Goal: Transaction & Acquisition: Purchase product/service

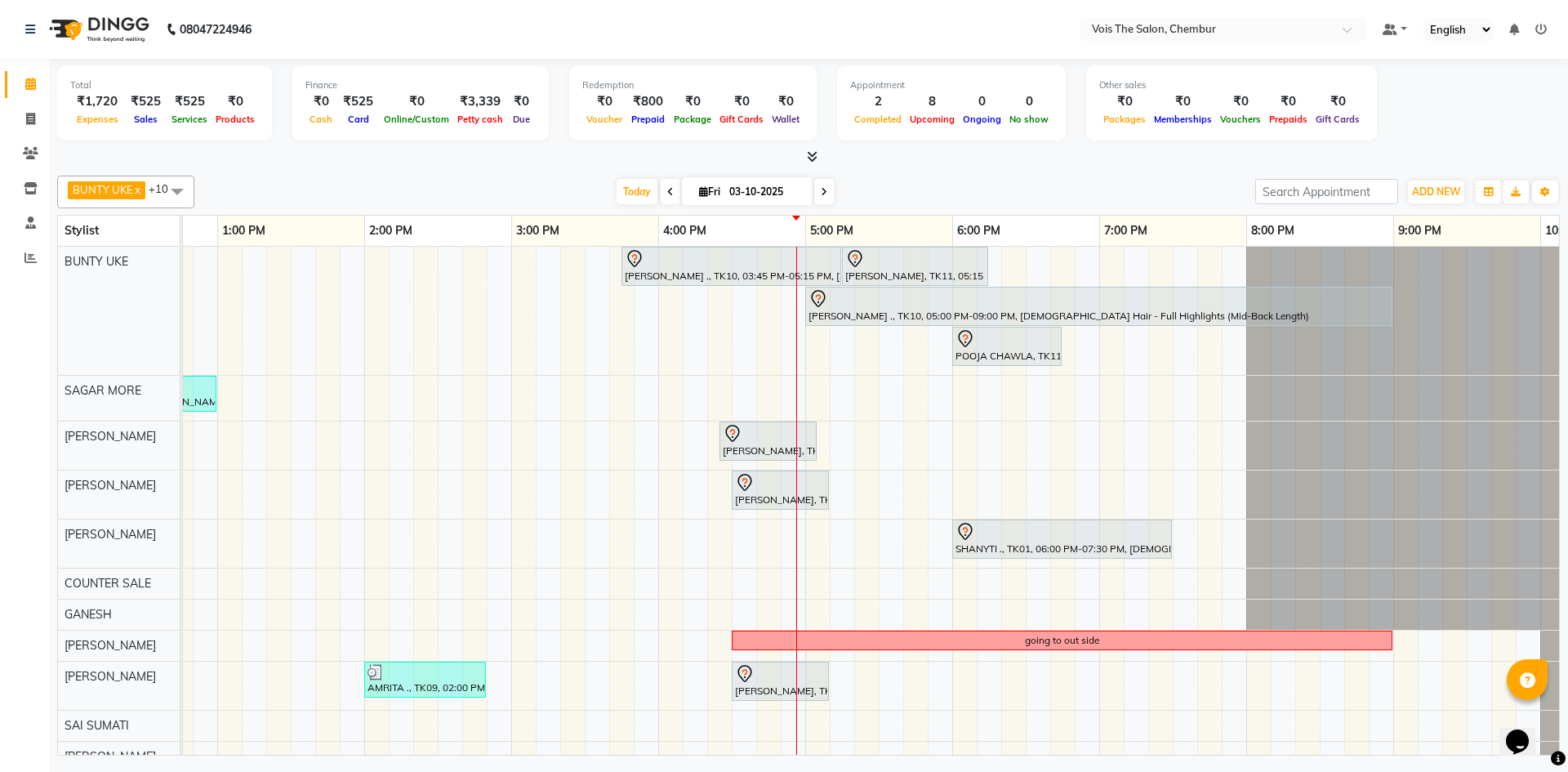
scroll to position [0, 829]
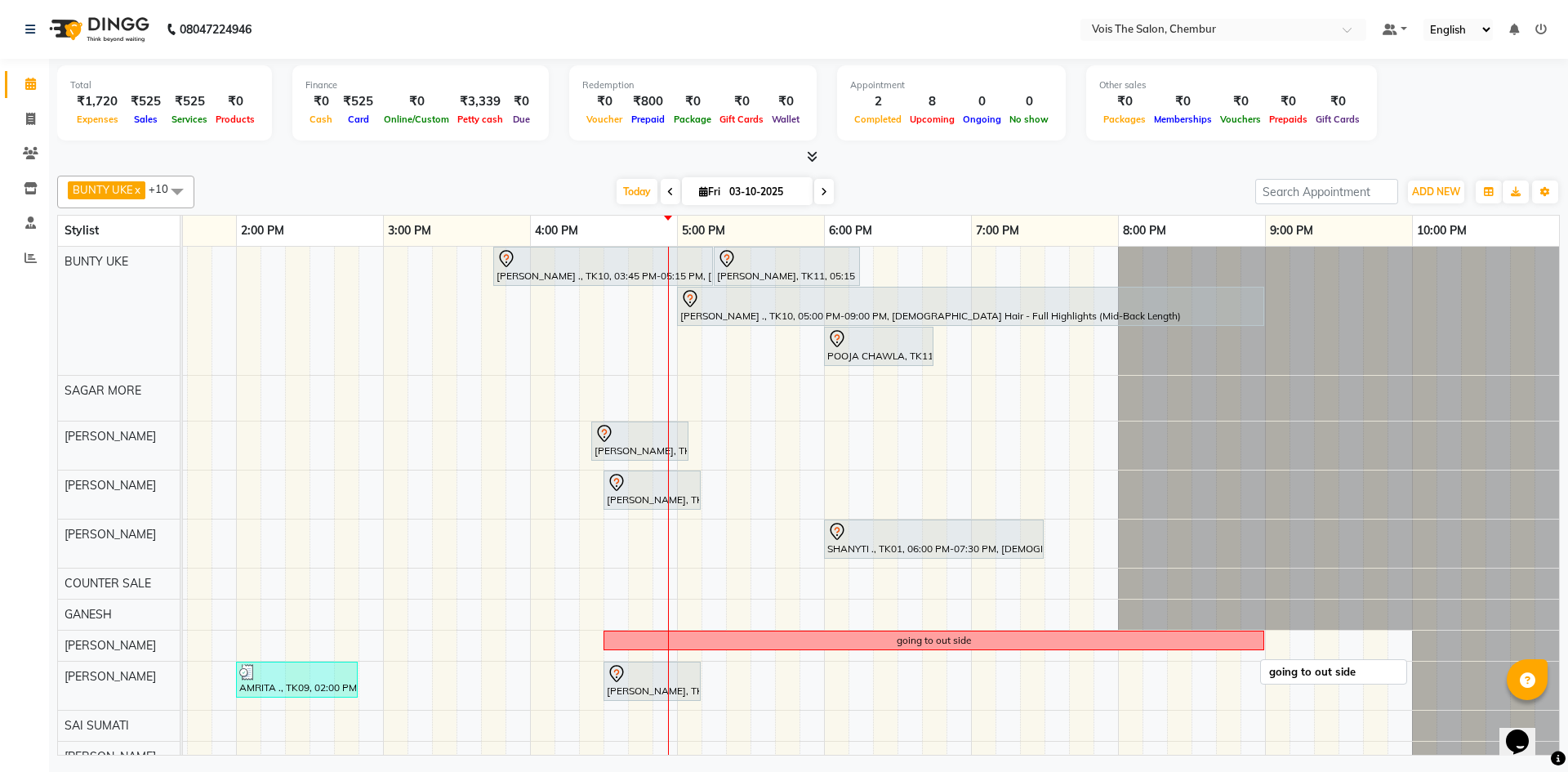
click at [947, 635] on div "going to out side" at bounding box center [934, 640] width 75 height 15
click at [1020, 657] on span "Delete Block Time" at bounding box center [1024, 656] width 92 height 17
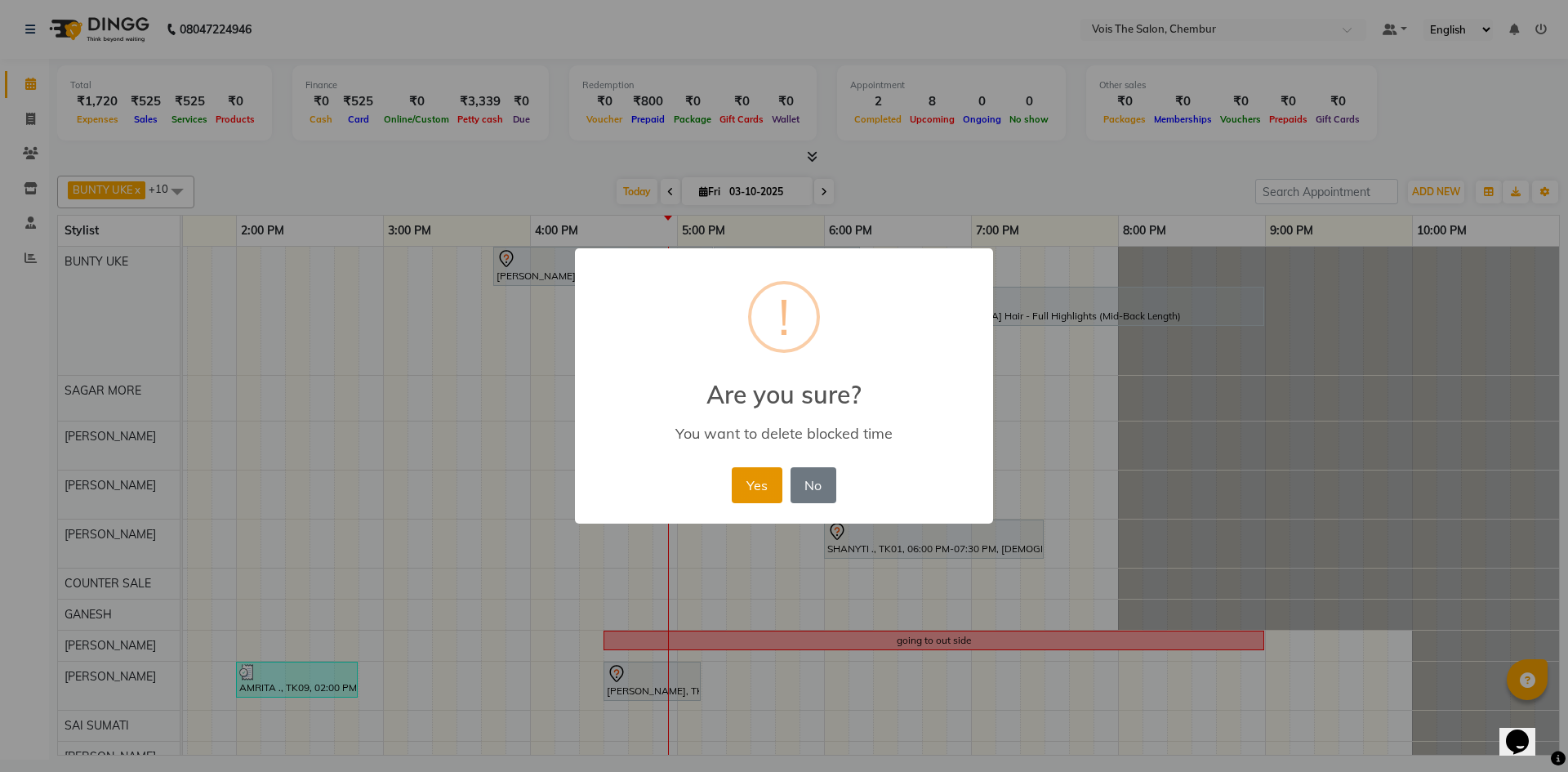
click at [760, 487] on button "Yes" at bounding box center [757, 485] width 50 height 36
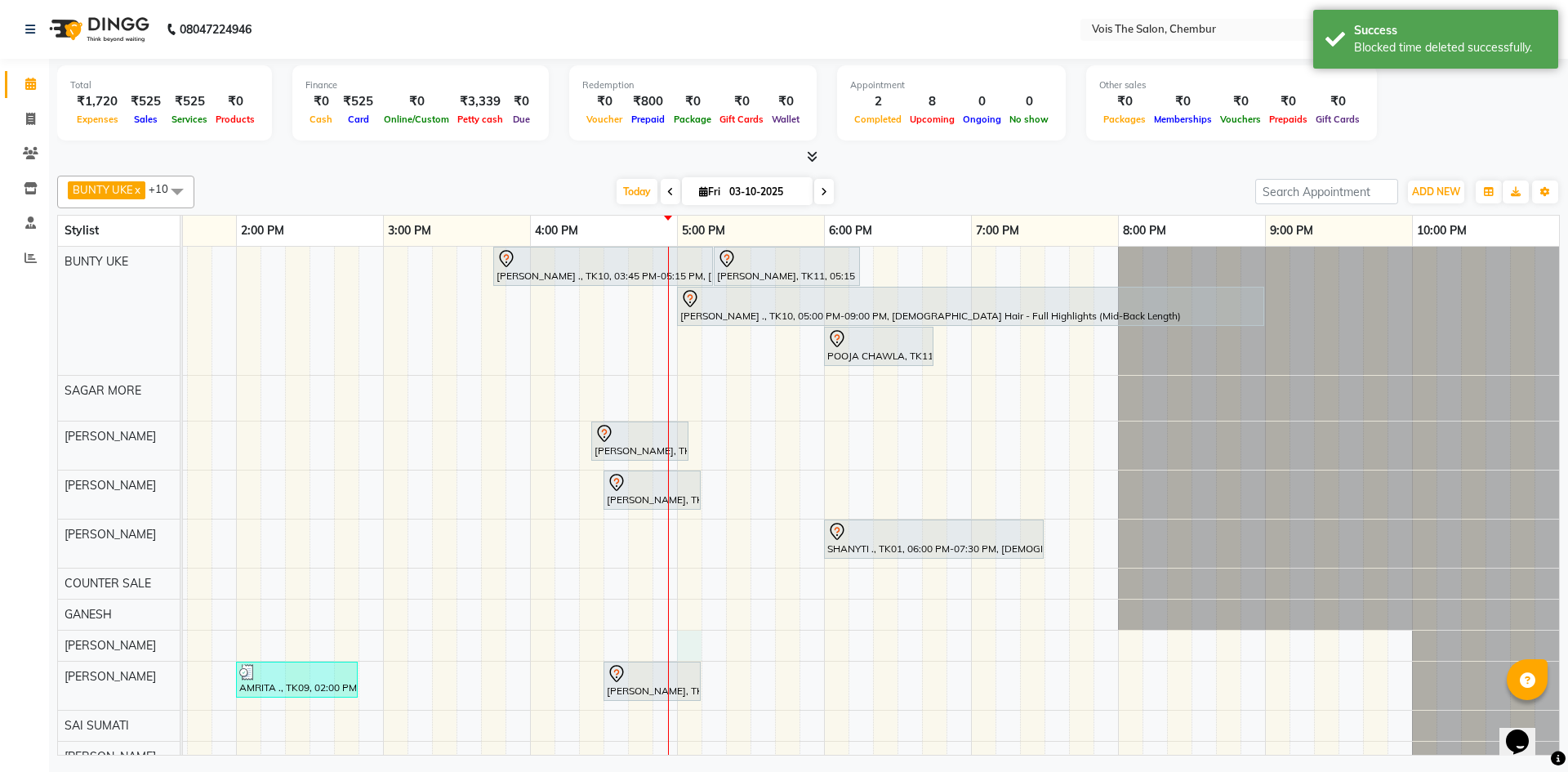
click at [672, 645] on div "[PERSON_NAME] ., TK10, 03:45 PM-05:15 PM, [DEMOGRAPHIC_DATA] Hair - Roots Touch…" at bounding box center [456, 508] width 2205 height 525
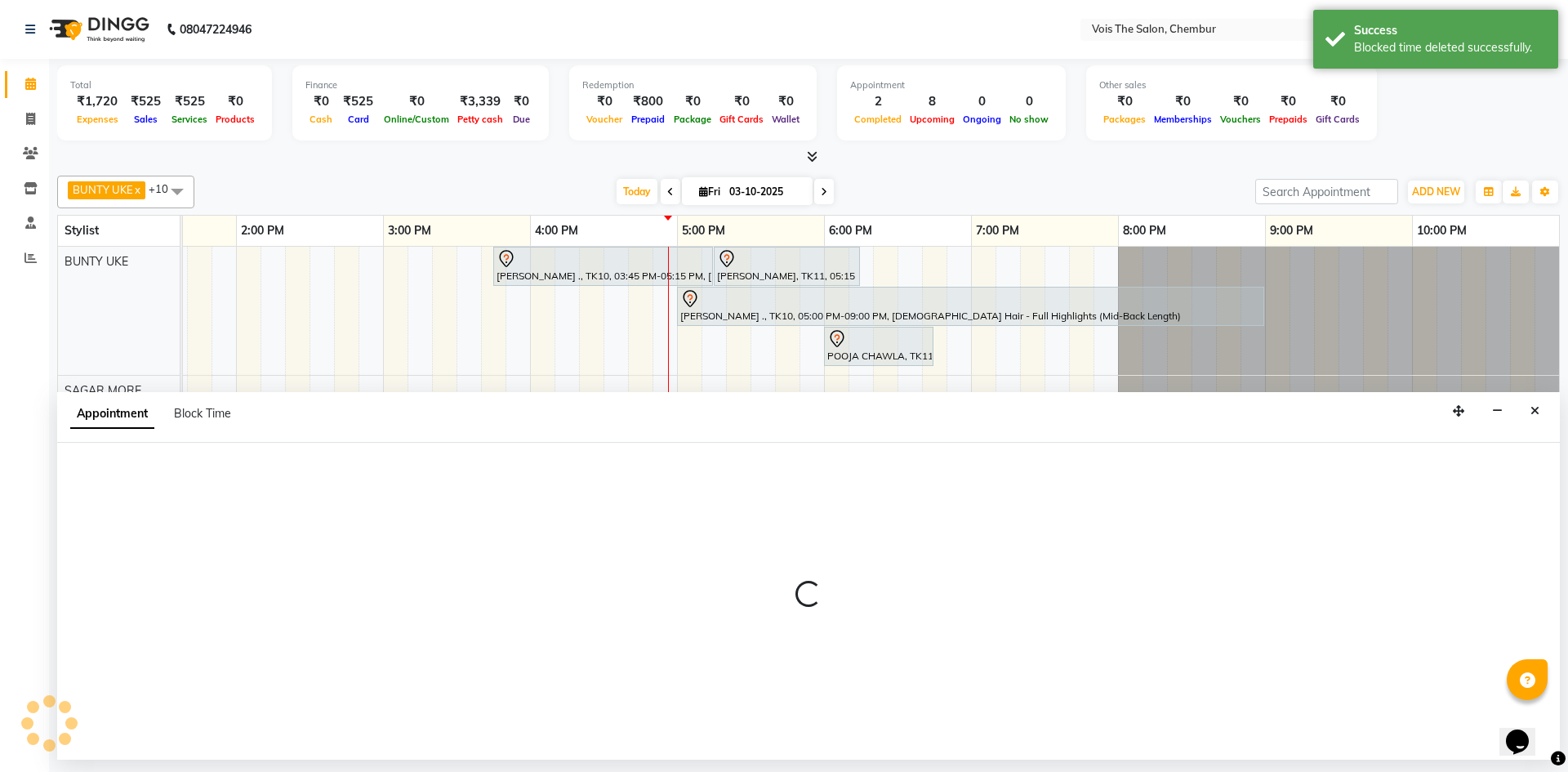
select select "85150"
select select "1020"
select select "tentative"
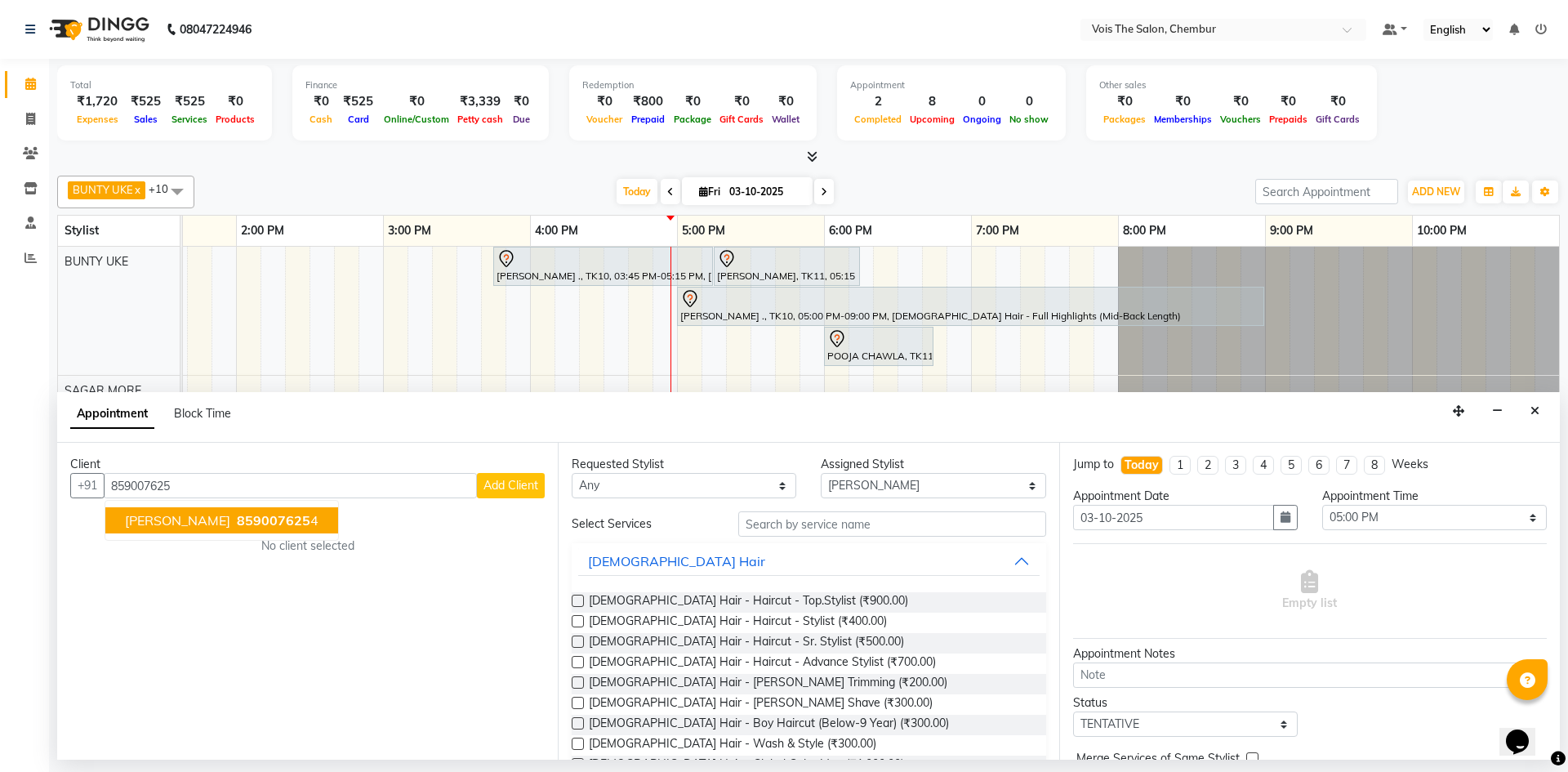
click at [226, 528] on button "[PERSON_NAME] 859007625 4" at bounding box center [221, 520] width 233 height 26
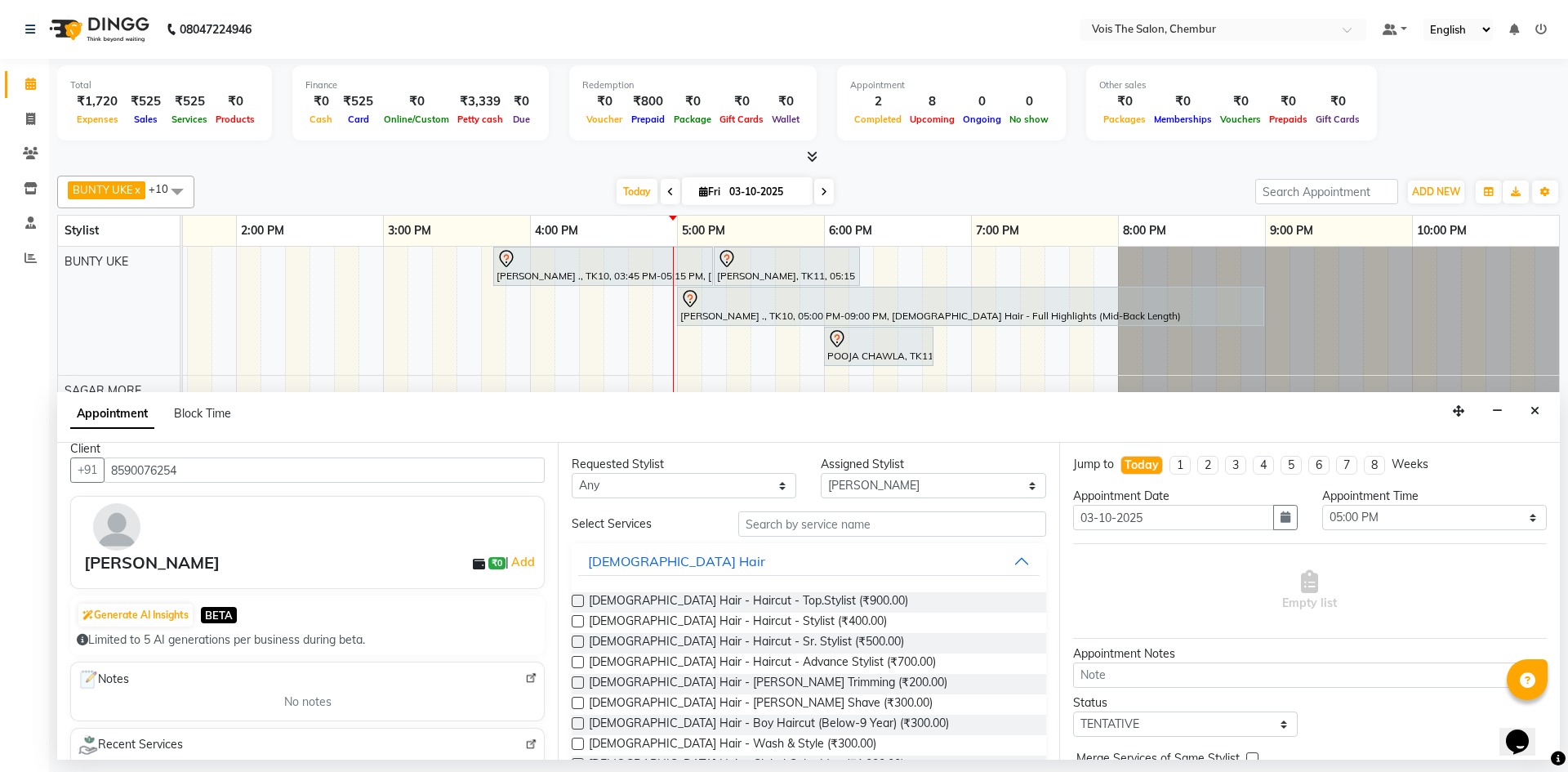
scroll to position [0, 0]
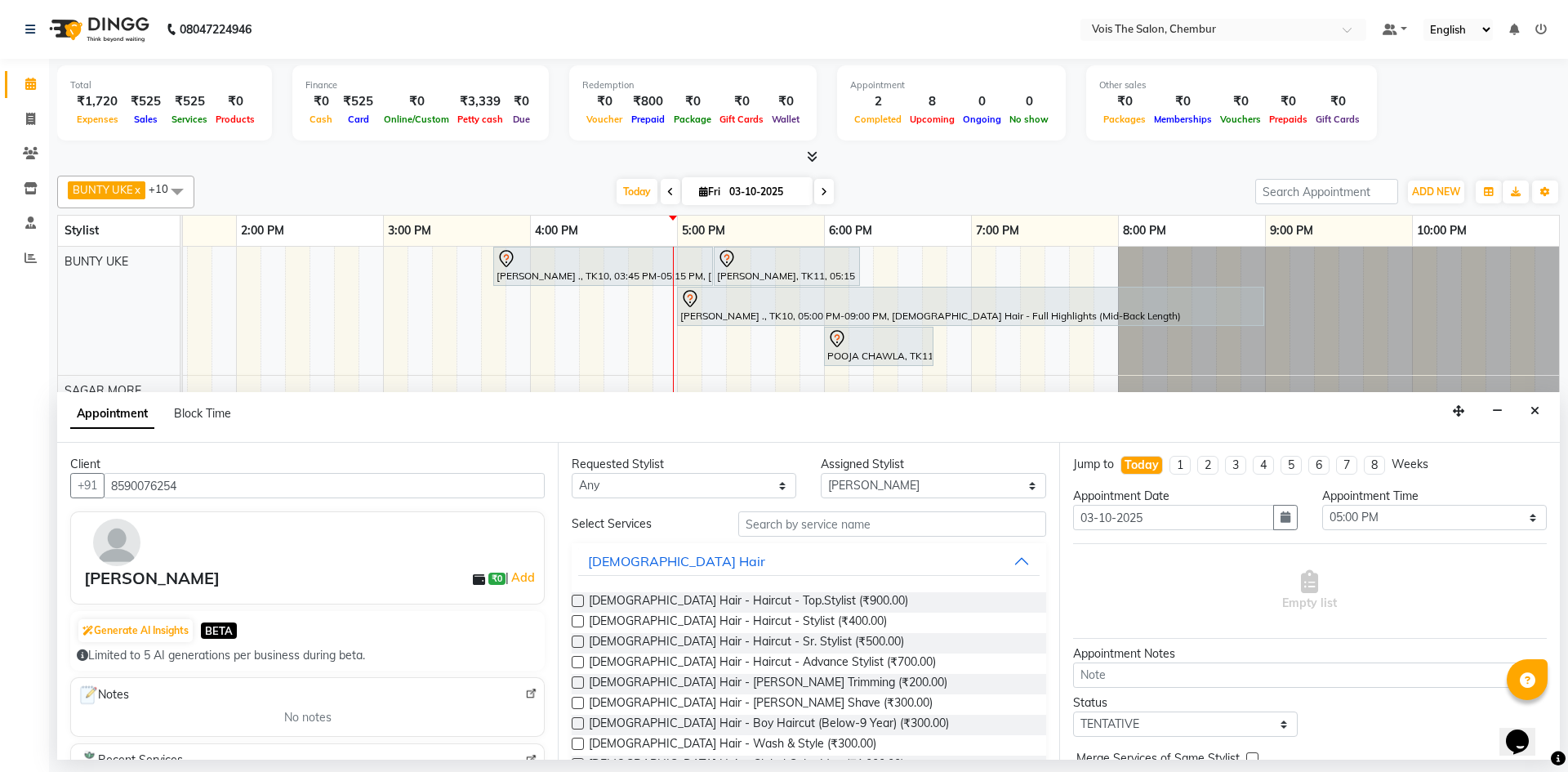
type input "8590076254"
click at [872, 525] on input "text" at bounding box center [892, 524] width 308 height 26
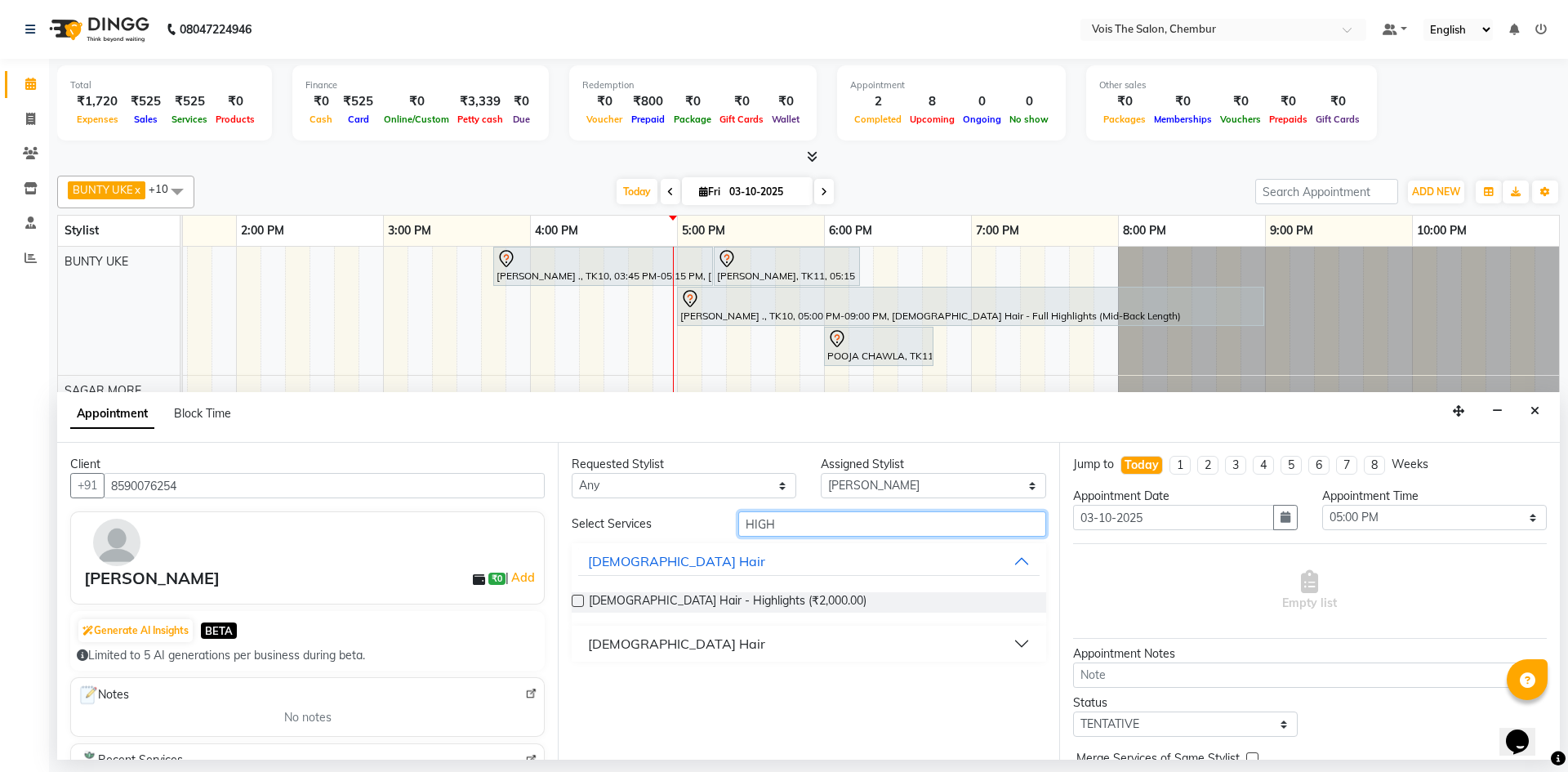
type input "HIGH"
click at [650, 646] on div "[DEMOGRAPHIC_DATA] Hair" at bounding box center [676, 643] width 178 height 20
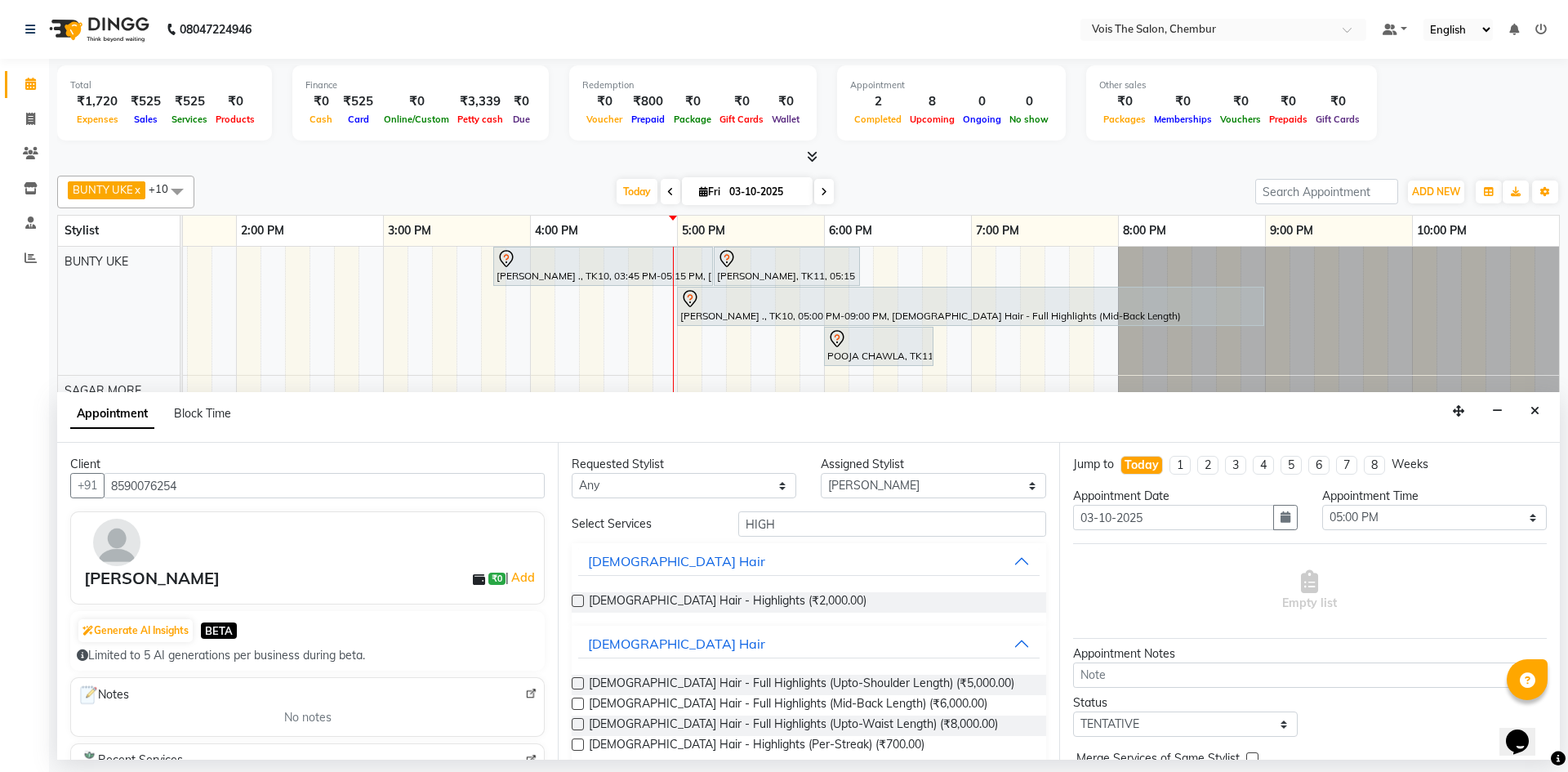
click at [576, 728] on label at bounding box center [578, 724] width 12 height 12
click at [576, 728] on input "checkbox" at bounding box center [577, 725] width 11 height 11
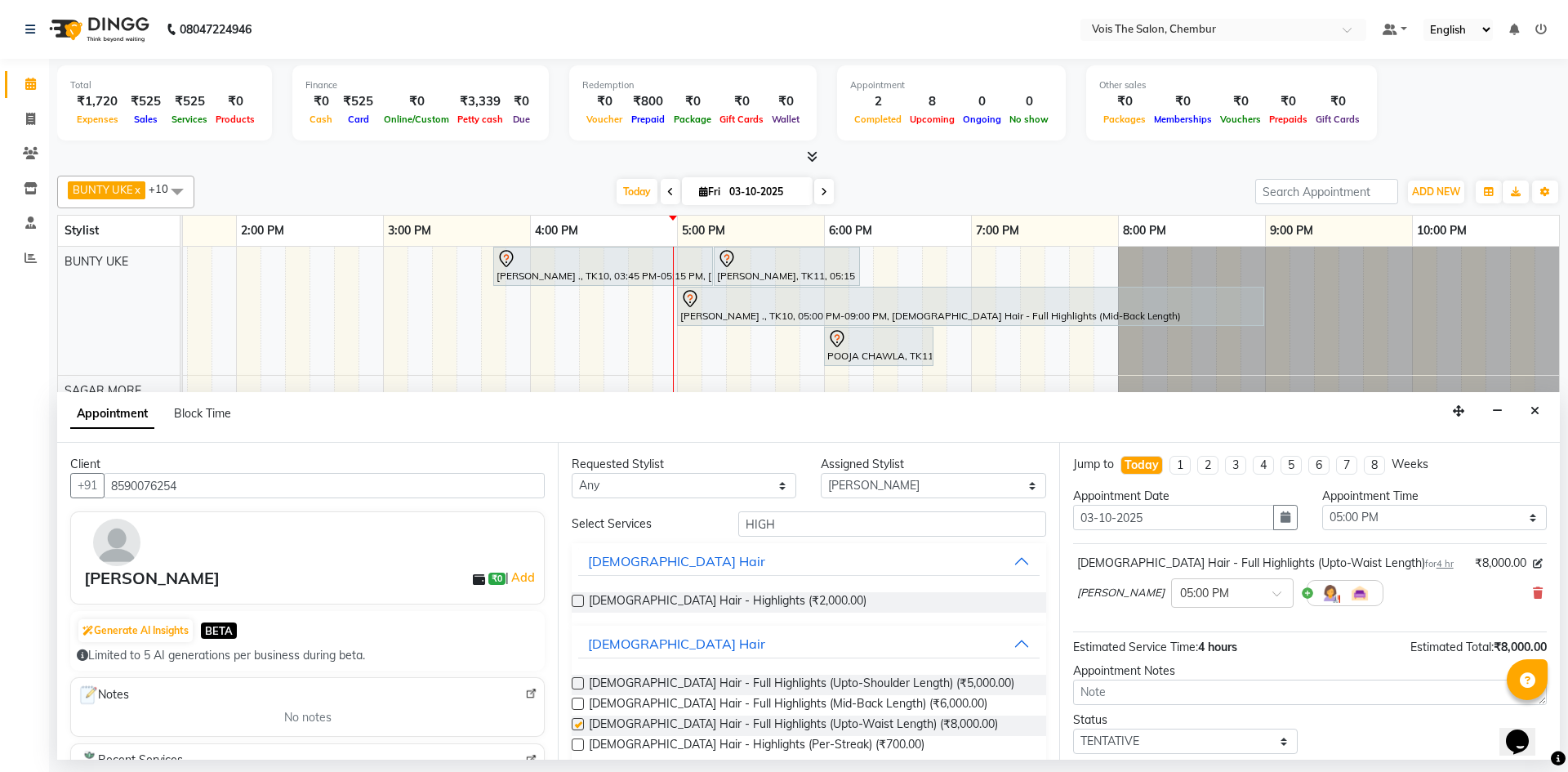
checkbox input "false"
click at [820, 528] on input "HIGH" at bounding box center [892, 524] width 308 height 26
type input "H"
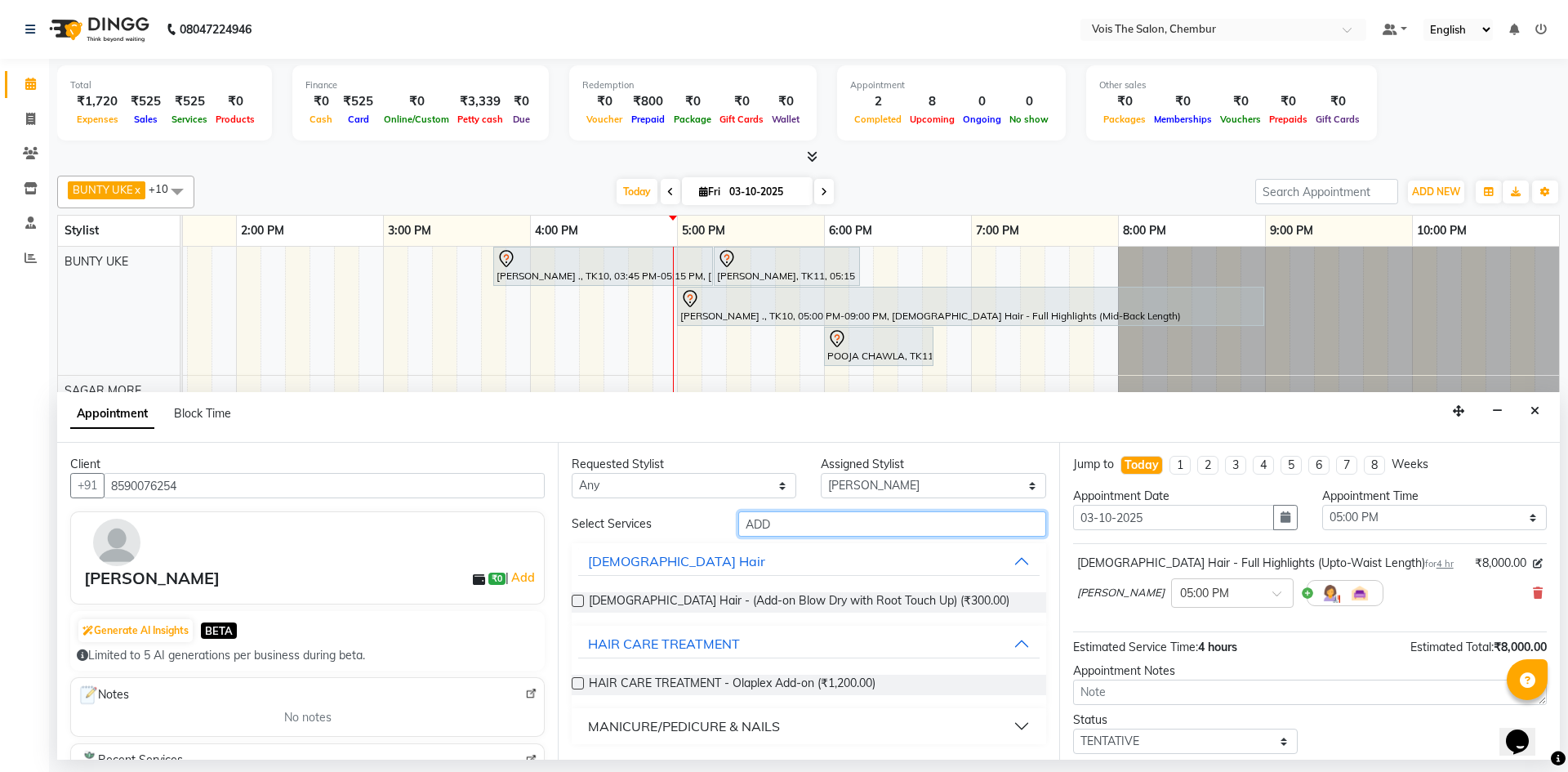
type input "ADD"
click at [577, 686] on label at bounding box center [578, 683] width 12 height 12
click at [577, 686] on input "checkbox" at bounding box center [577, 684] width 11 height 11
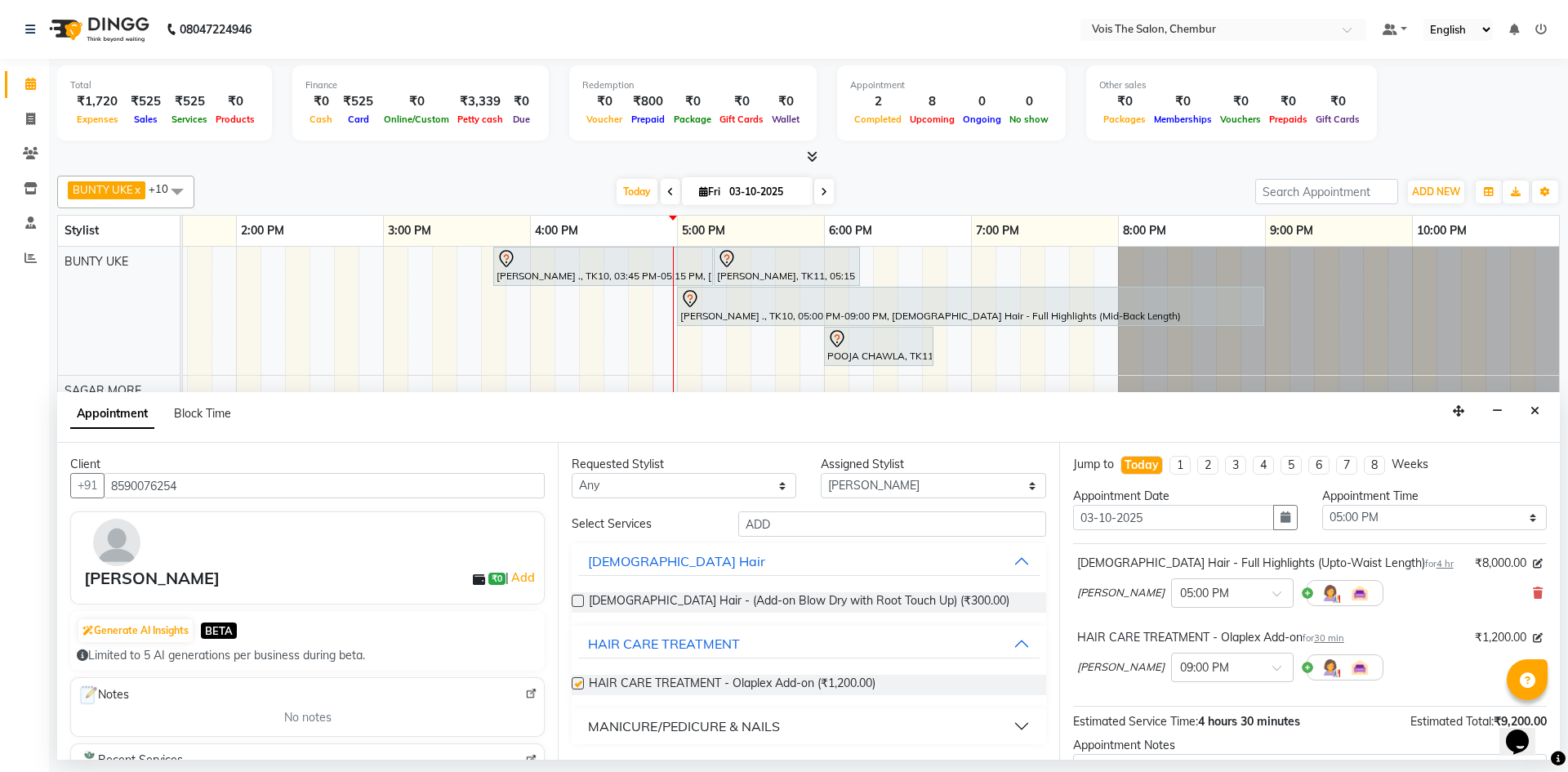
checkbox input "false"
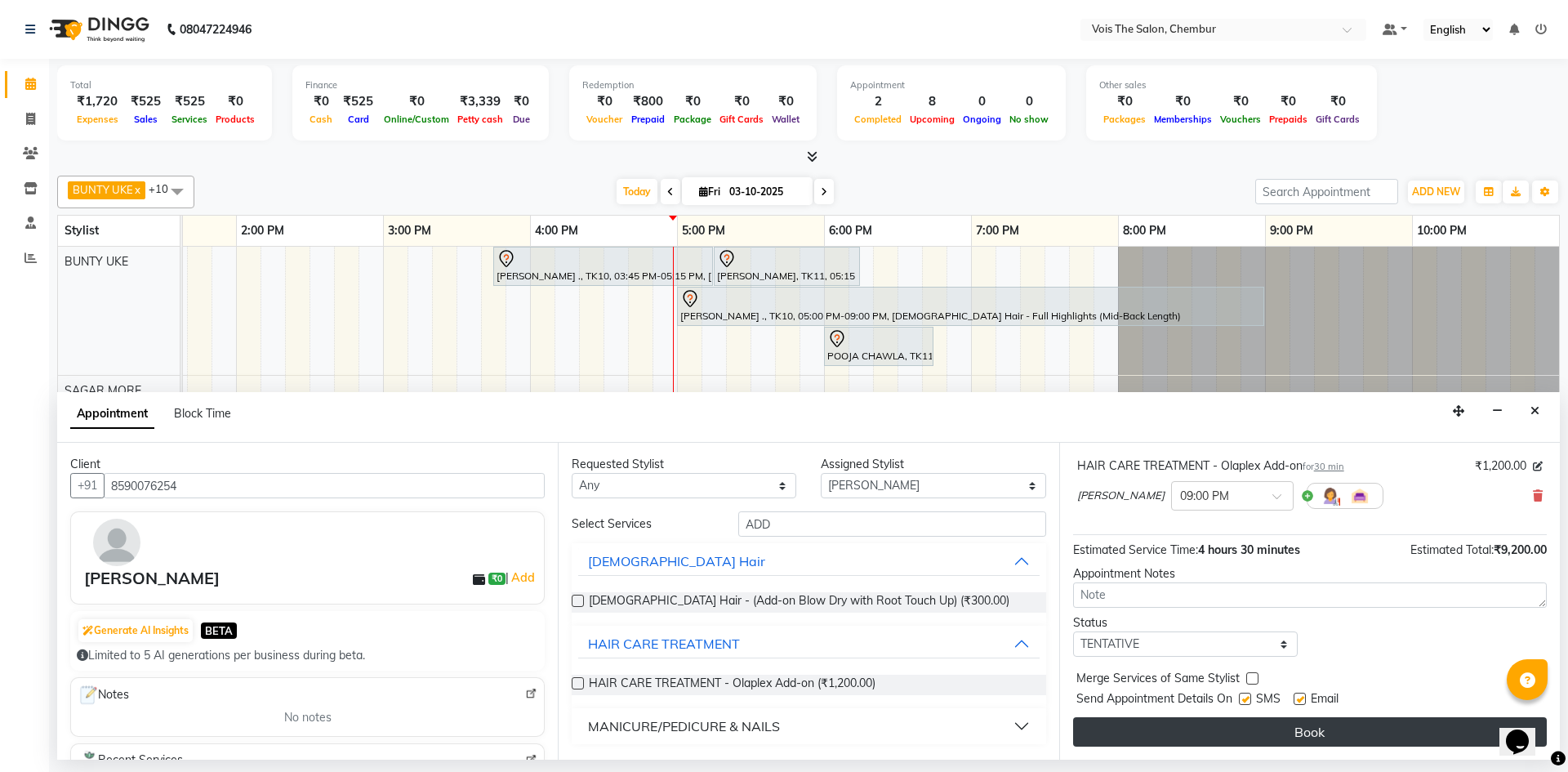
click at [1180, 732] on button "Book" at bounding box center [1310, 732] width 474 height 29
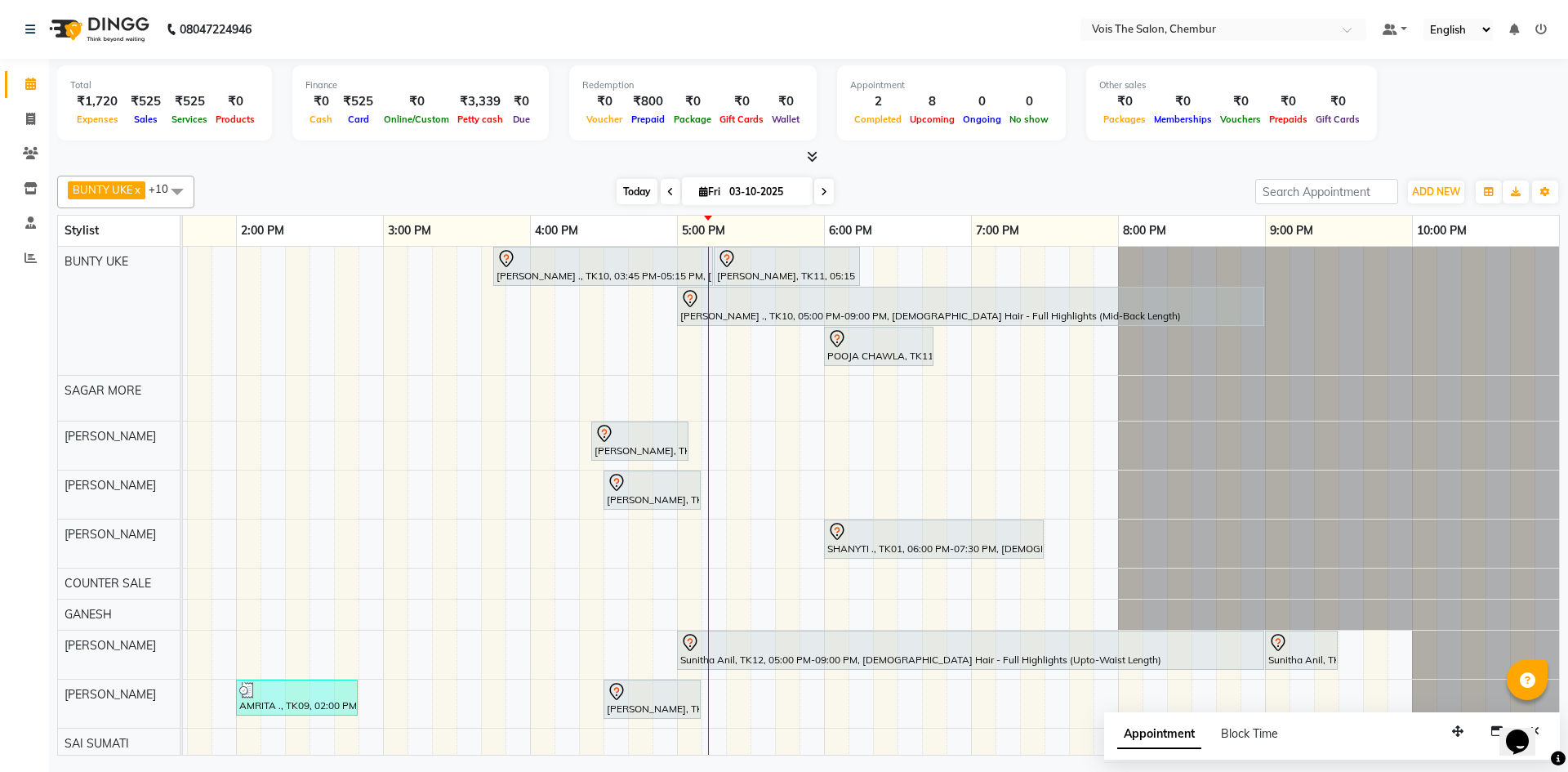
click at [636, 193] on span "Today" at bounding box center [637, 191] width 41 height 26
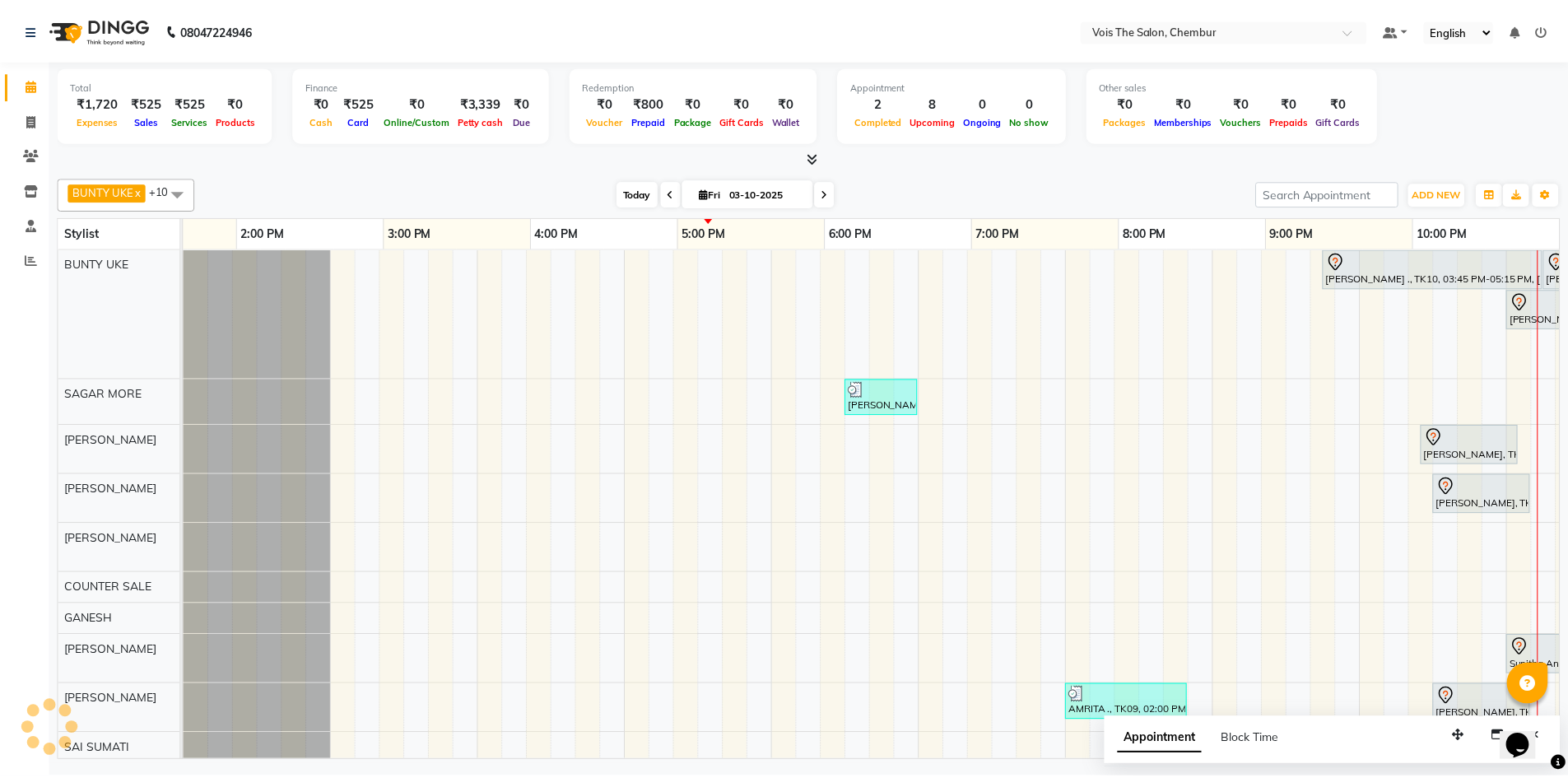
scroll to position [0, 835]
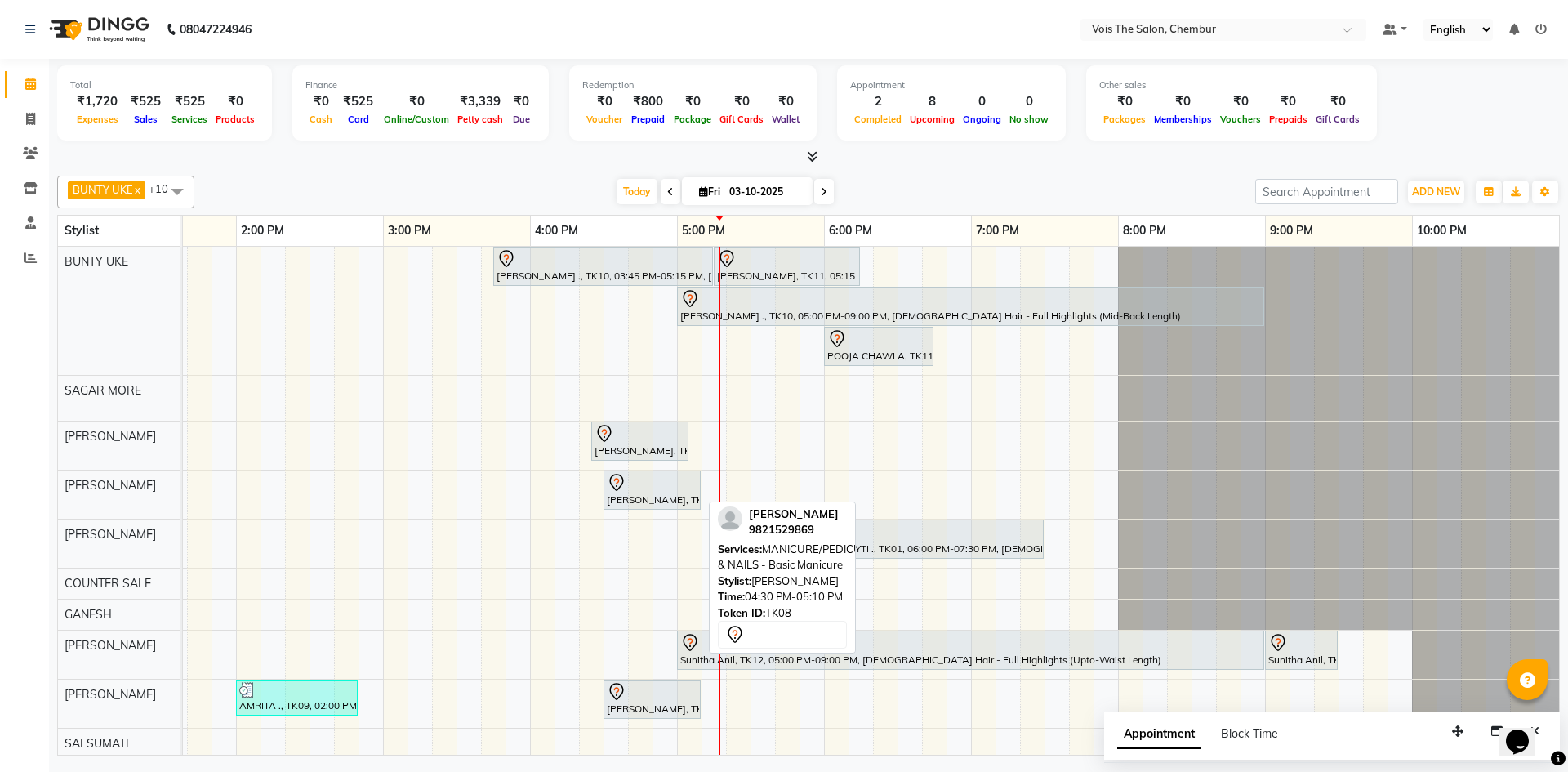
click at [667, 488] on div at bounding box center [652, 483] width 90 height 20
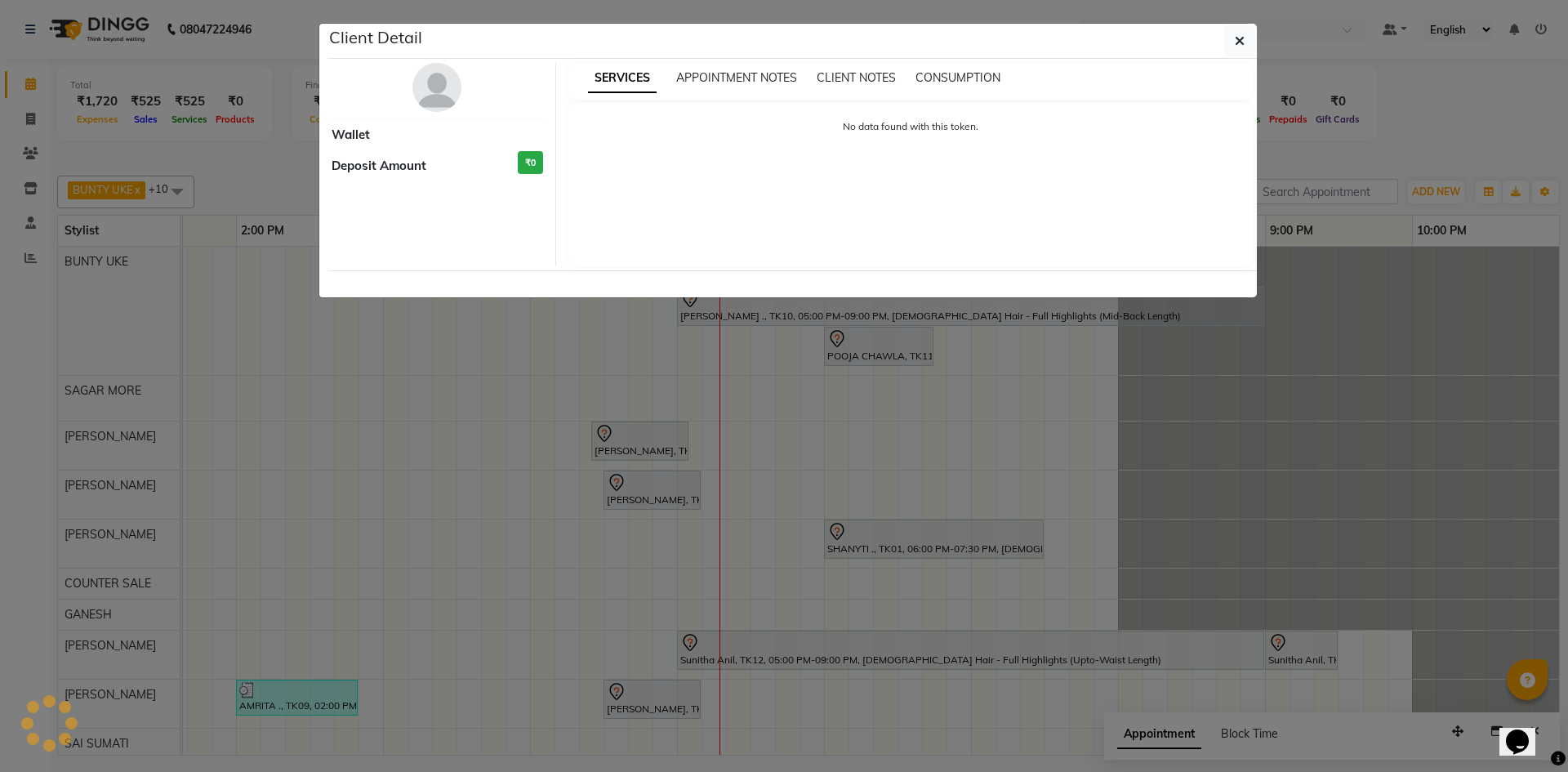
select select "7"
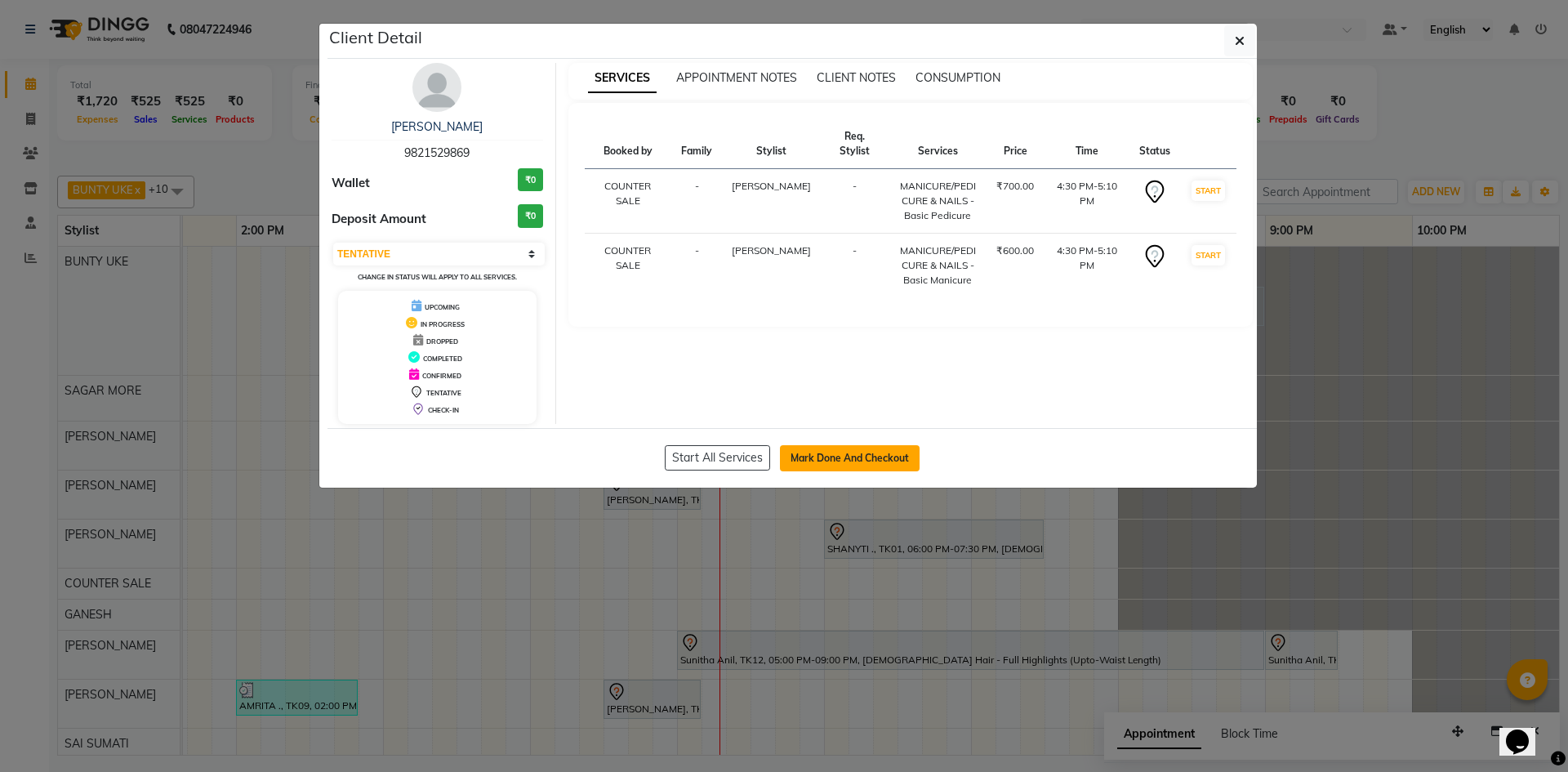
click at [821, 464] on button "Mark Done And Checkout" at bounding box center [850, 458] width 139 height 26
select select "service"
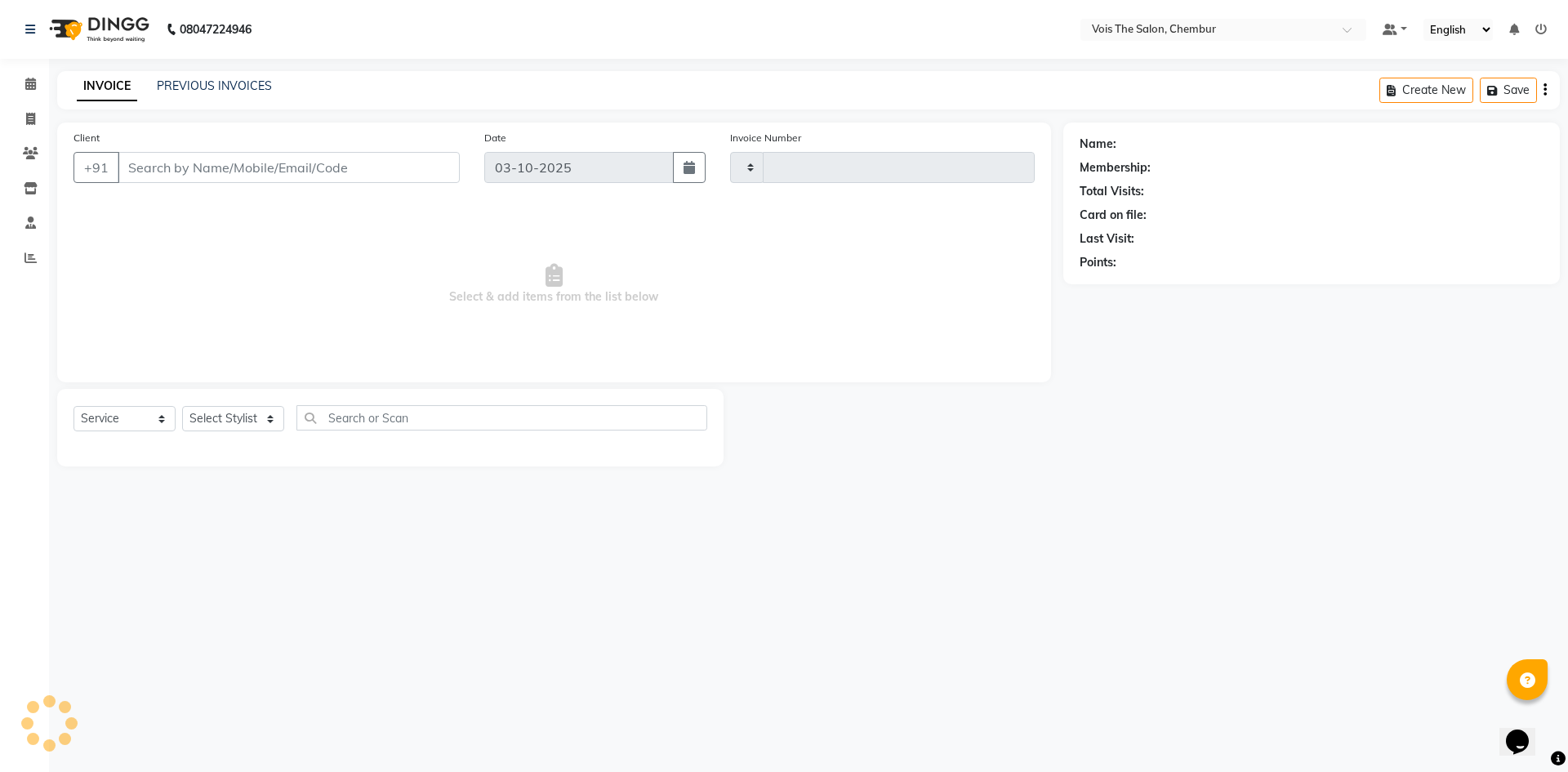
type input "1029"
select select "8261"
type input "9821529869"
select select "87896"
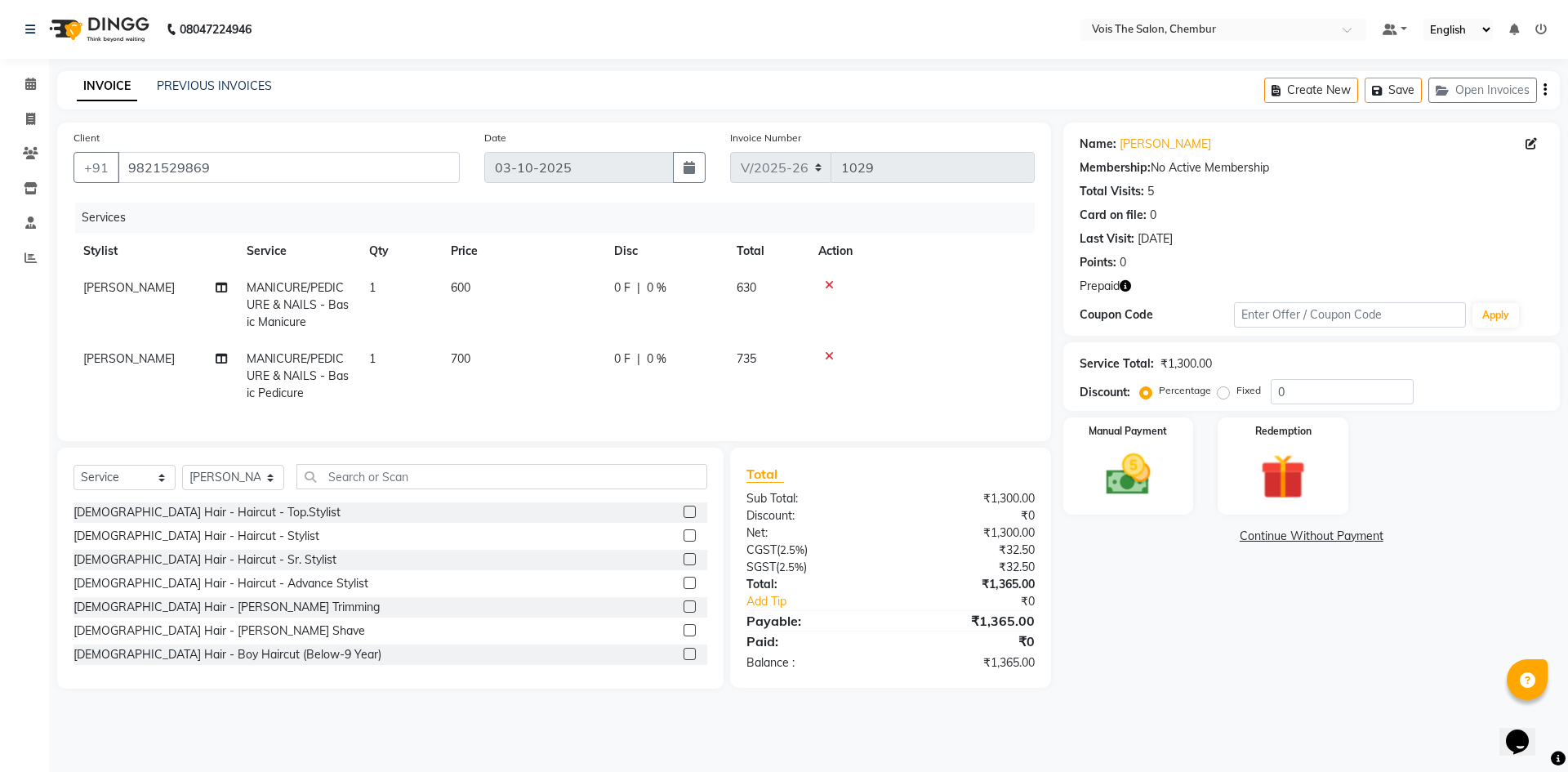
click at [290, 313] on td "MANICURE/PEDICURE & NAILS - Basic Manicure" at bounding box center [297, 305] width 123 height 71
select select "79330"
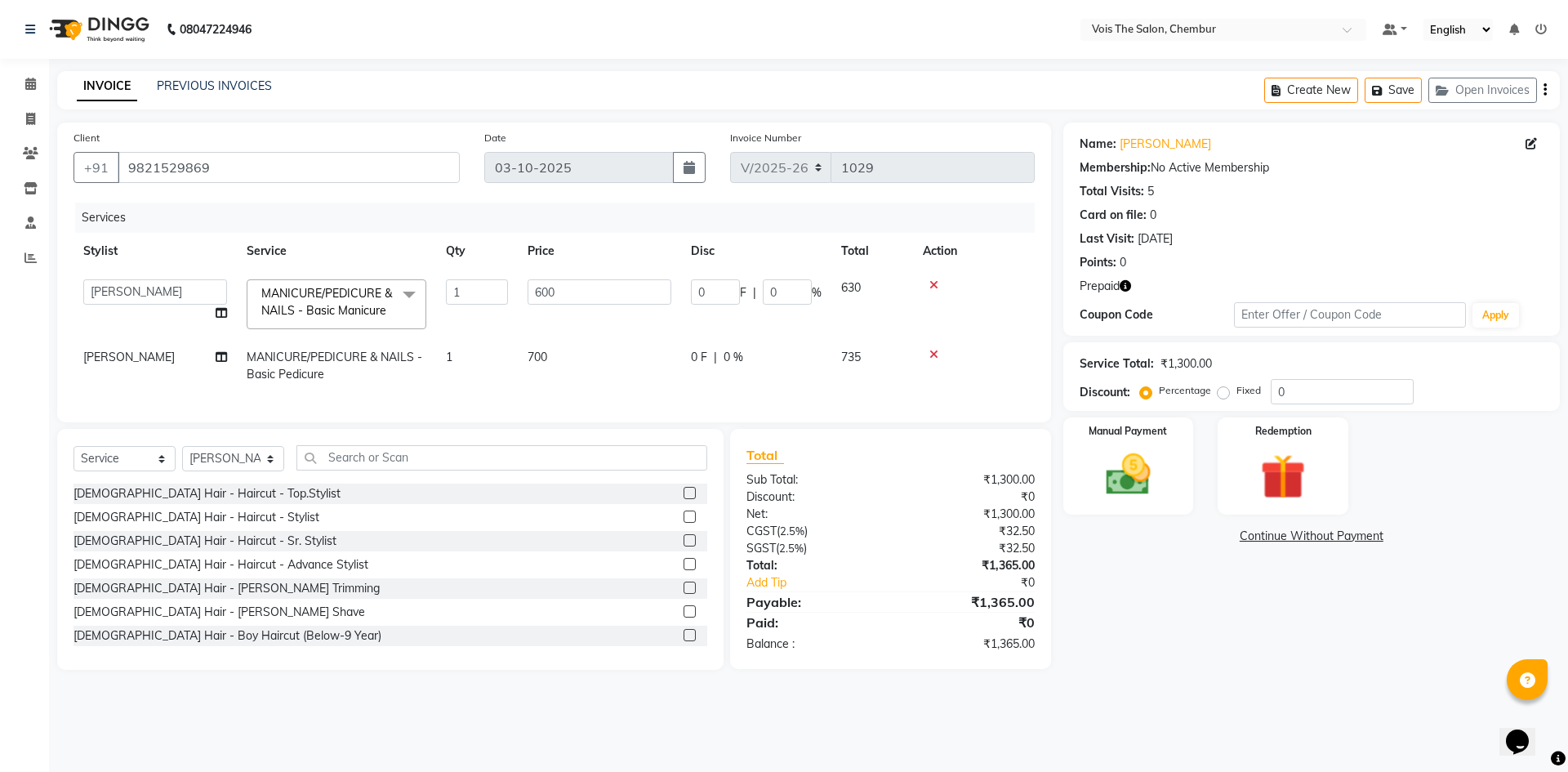
click at [342, 312] on span "MANICURE/PEDICURE & NAILS - Basic Manicure" at bounding box center [326, 301] width 131 height 31
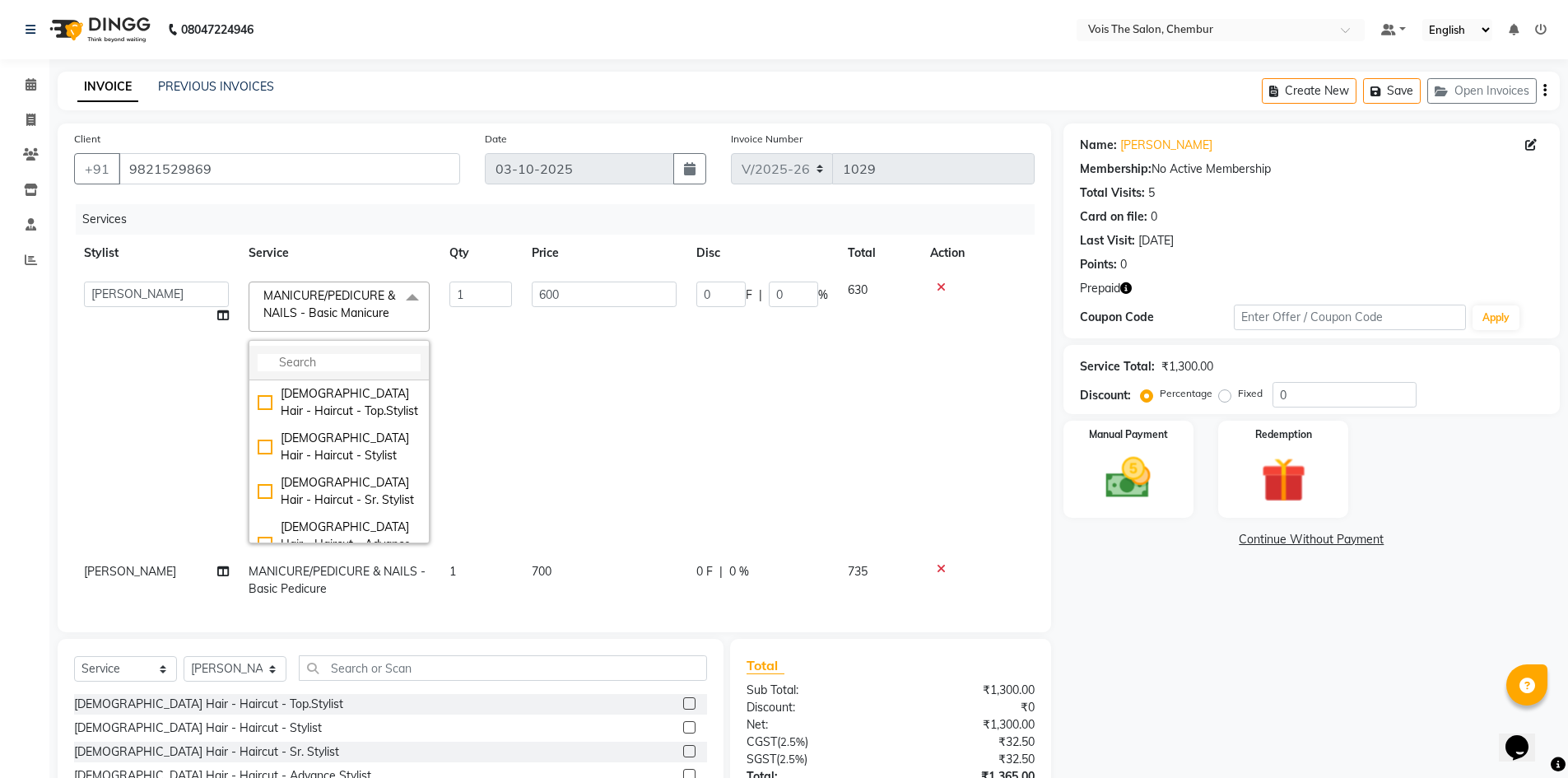
click at [322, 369] on input "multiselect-search" at bounding box center [339, 362] width 163 height 17
type input "MANI"
click at [266, 394] on div "MANICURE/PEDICURE & NAILS - Spa Manicure" at bounding box center [339, 378] width 163 height 35
checkbox input "false"
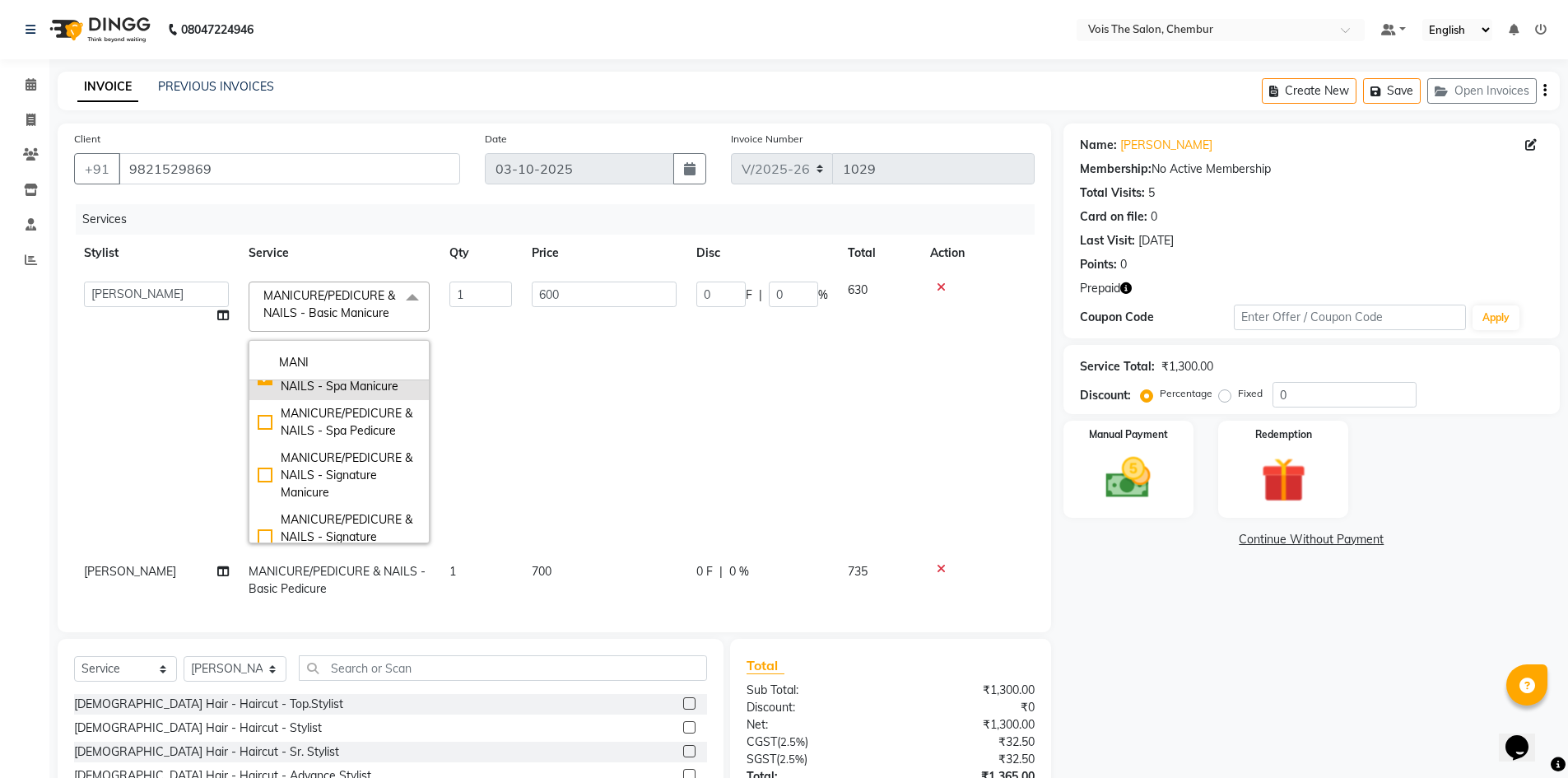
checkbox input "true"
click at [572, 440] on td "1300" at bounding box center [604, 412] width 164 height 282
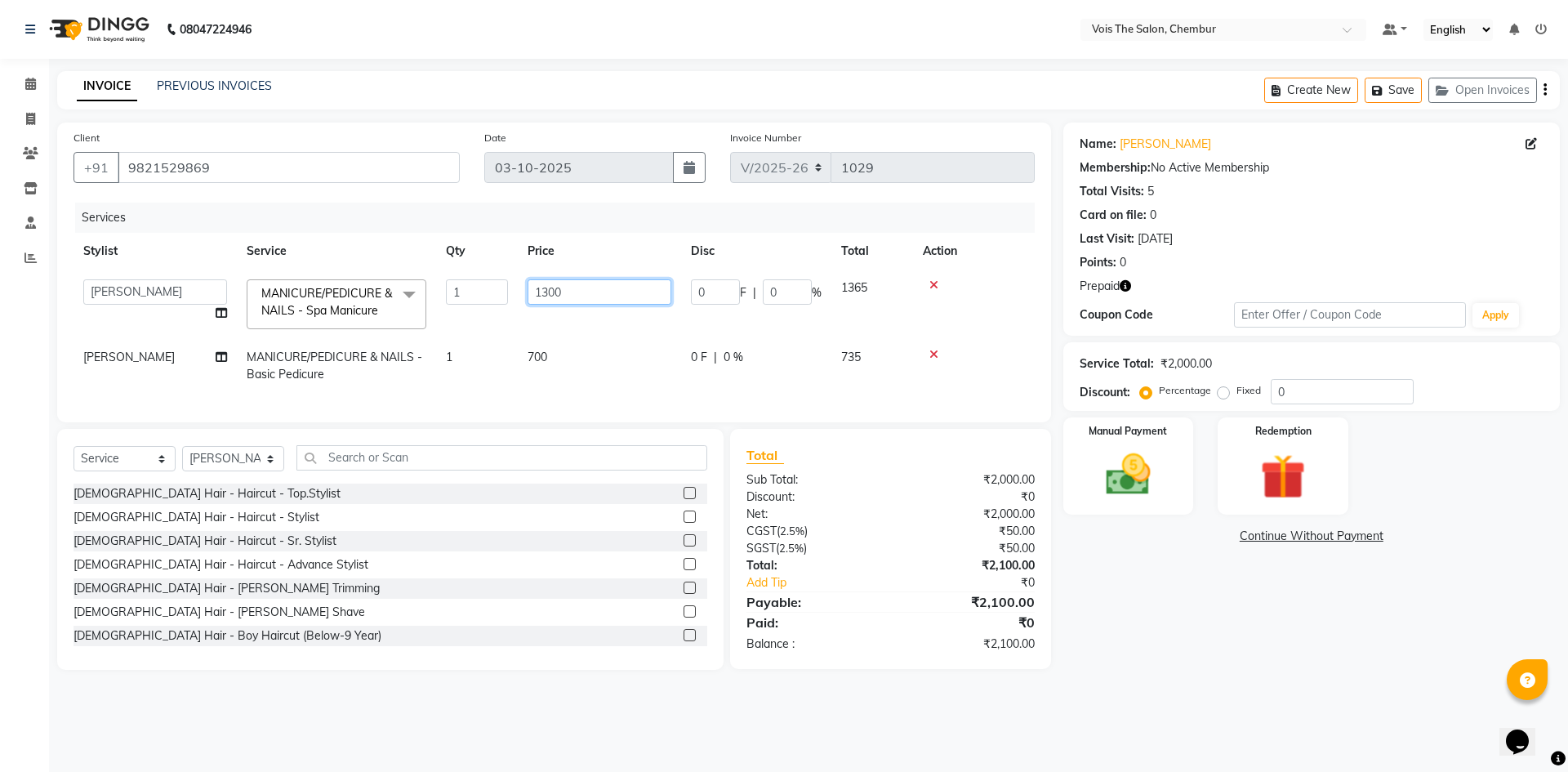
click at [603, 287] on input "1300" at bounding box center [600, 292] width 143 height 26
type input "1400"
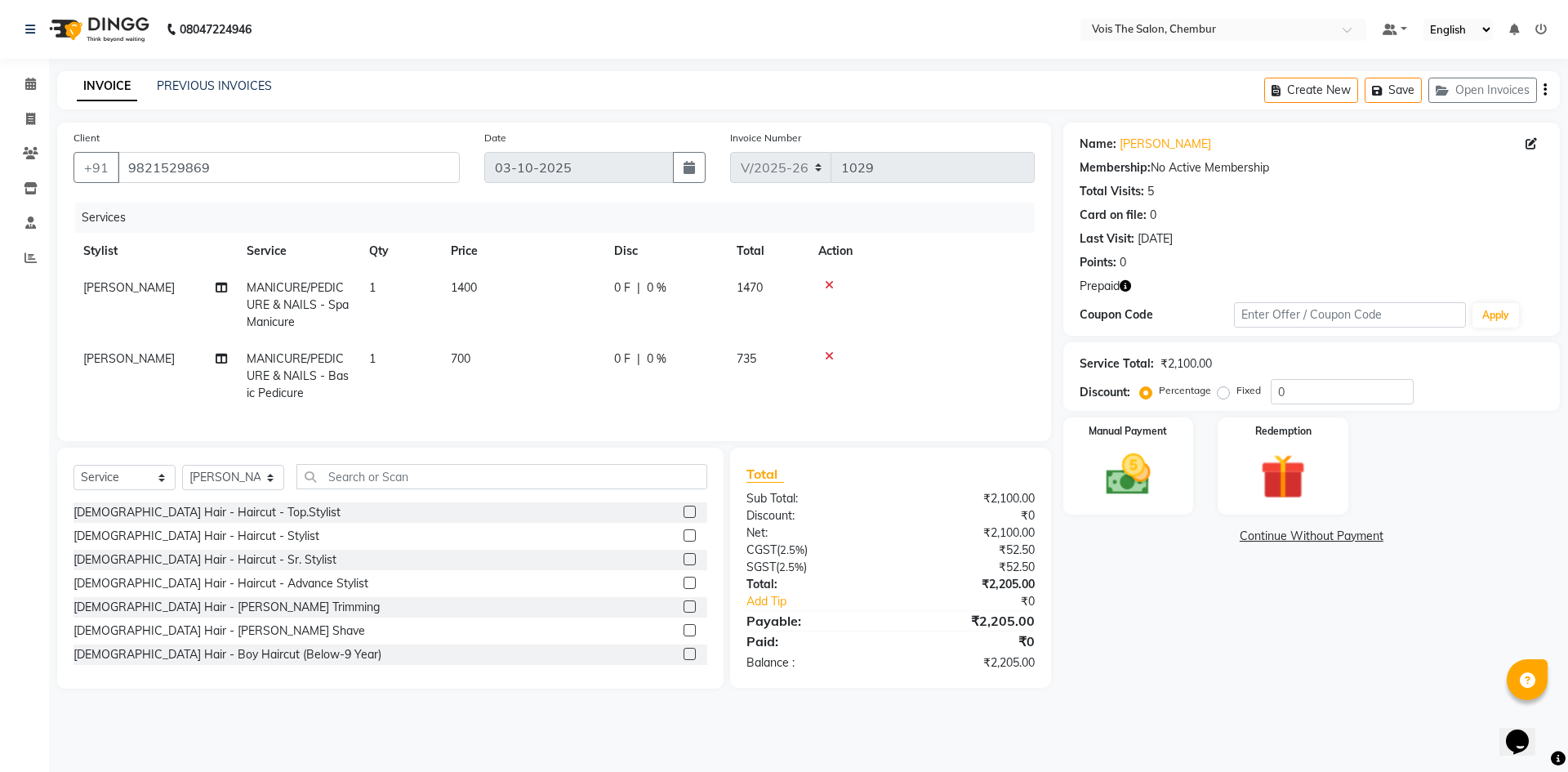
click at [466, 357] on tr "[PERSON_NAME] MANICURE/PEDICURE & NAILS - Basic Pedicure 1 700 0 F | 0 % 735" at bounding box center [554, 376] width 962 height 71
click at [285, 372] on span "MANICURE/PEDICURE & NAILS - Basic Pedicure" at bounding box center [297, 376] width 102 height 49
select select "87896"
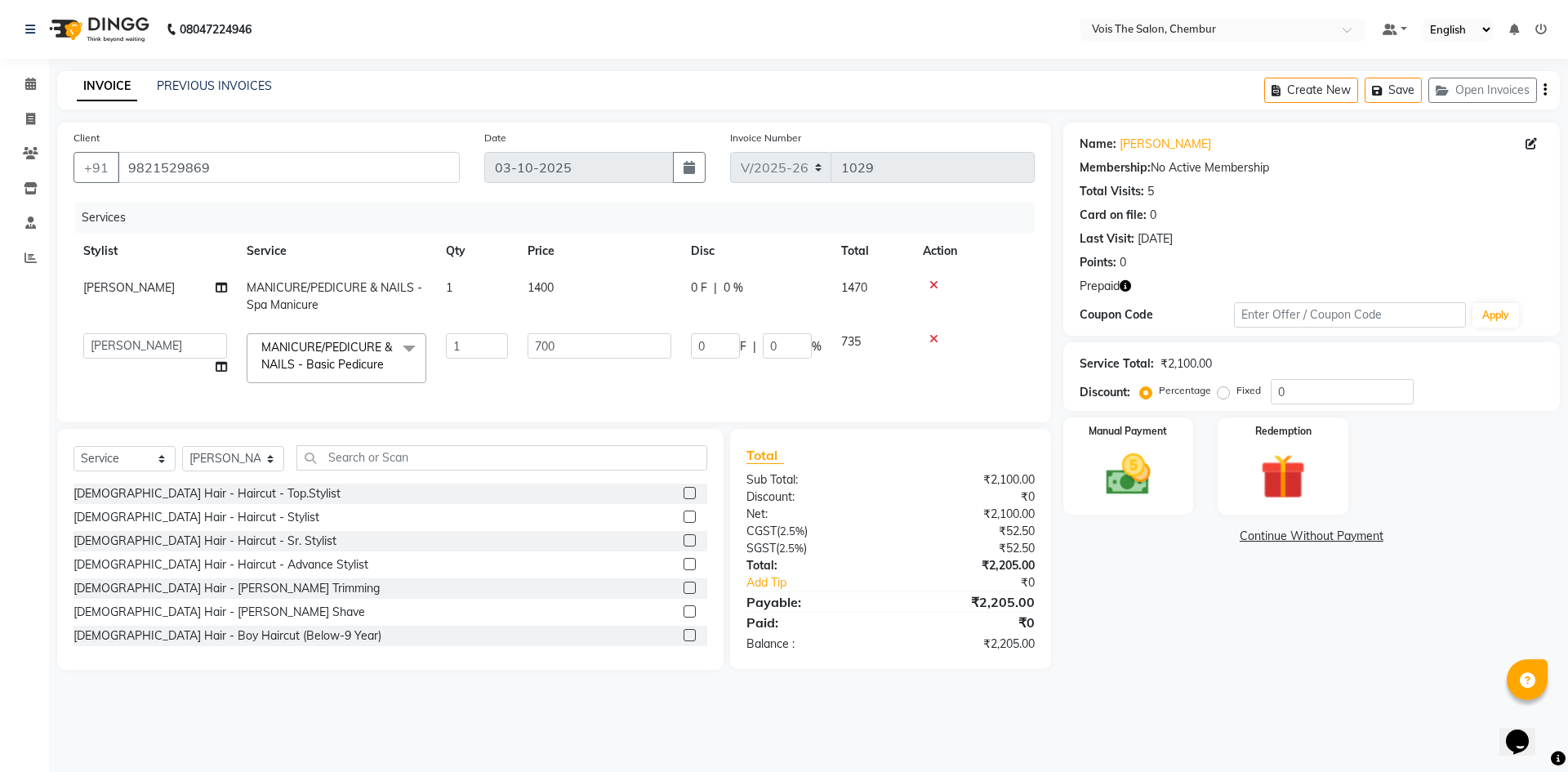
click at [285, 372] on span "MANICURE/PEDICURE & NAILS - Basic Pedicure" at bounding box center [326, 355] width 131 height 31
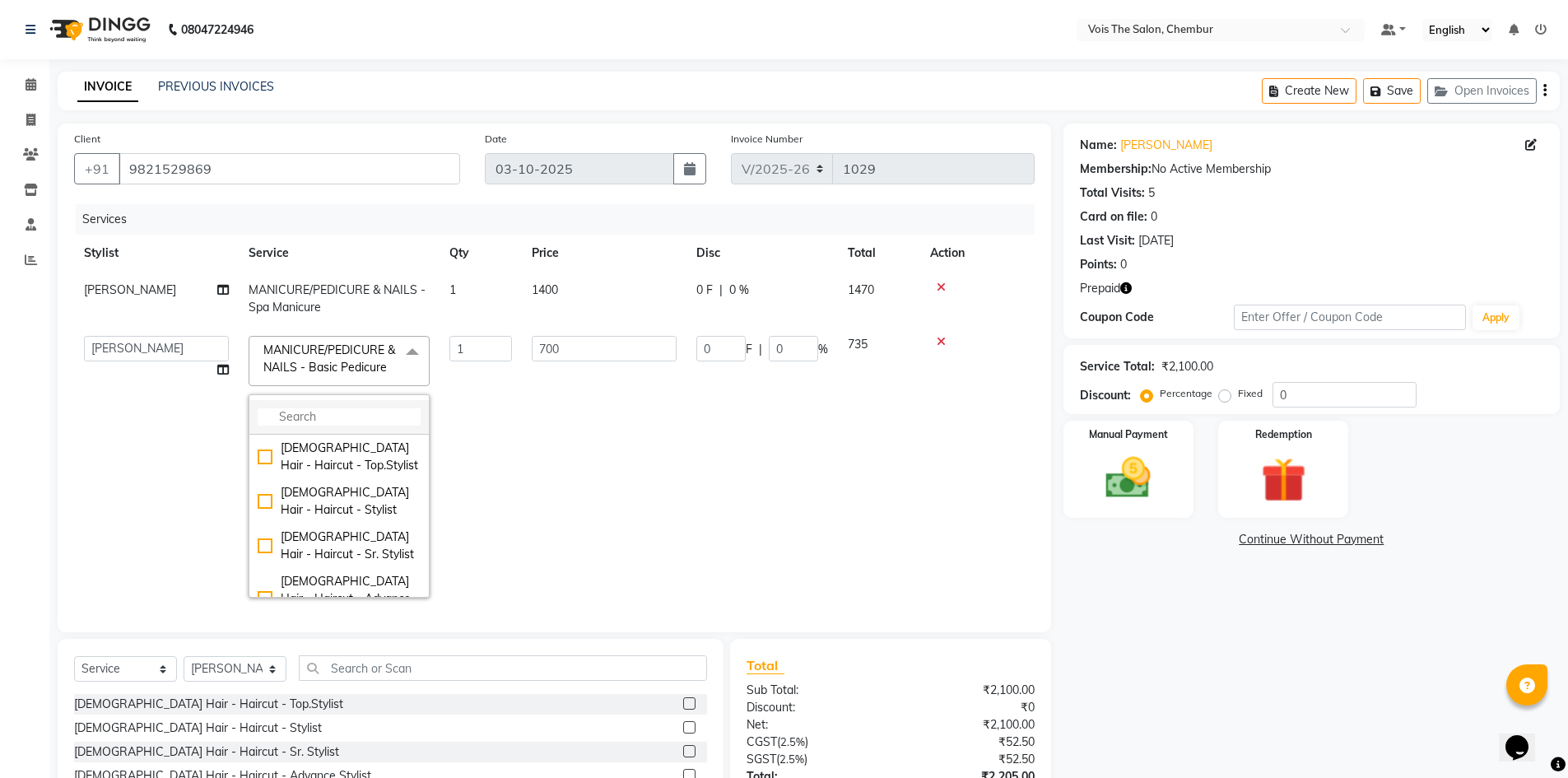
click at [295, 403] on li at bounding box center [338, 416] width 179 height 35
click at [297, 414] on input "multiselect-search" at bounding box center [339, 416] width 163 height 17
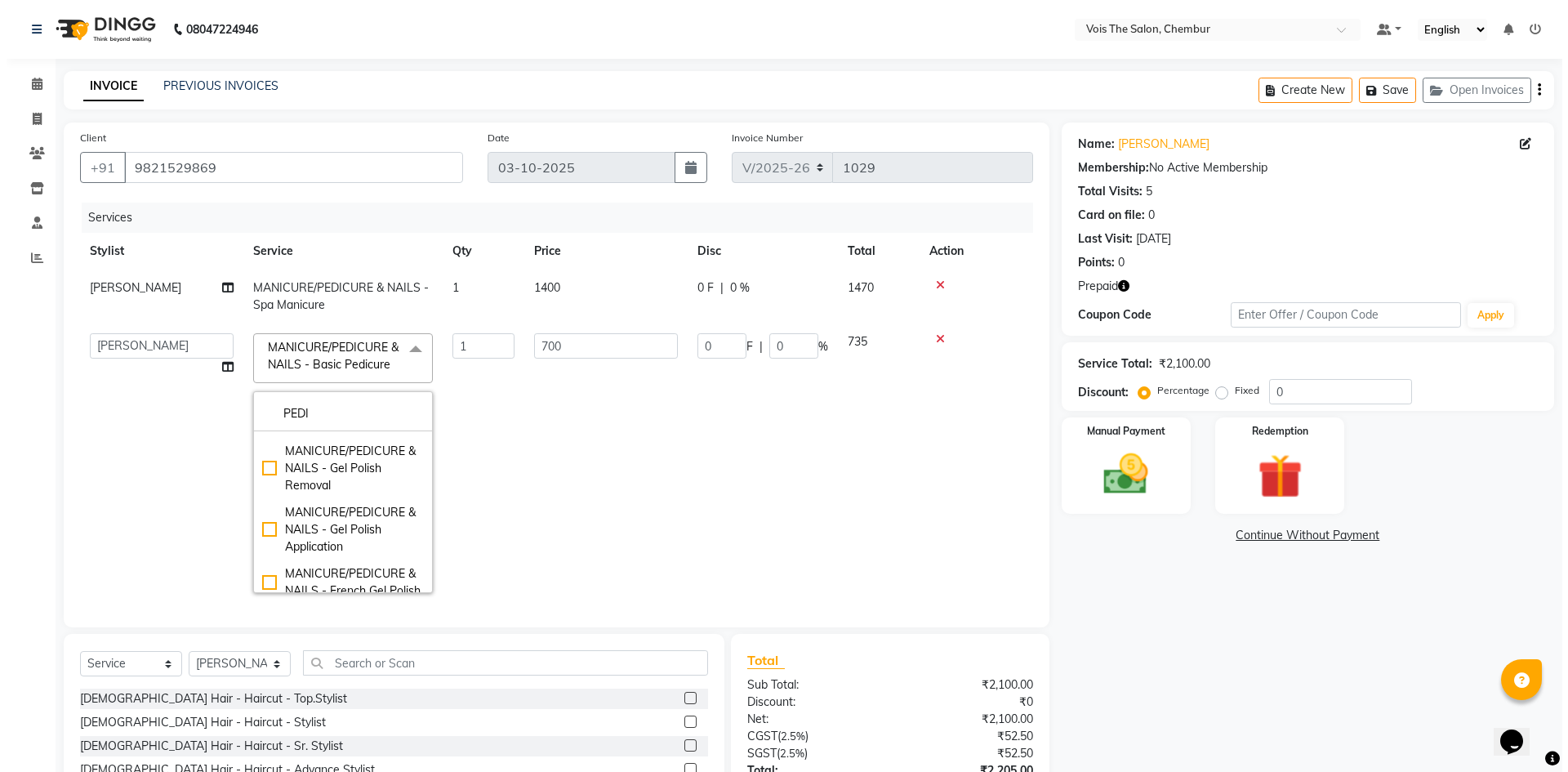
scroll to position [743, 0]
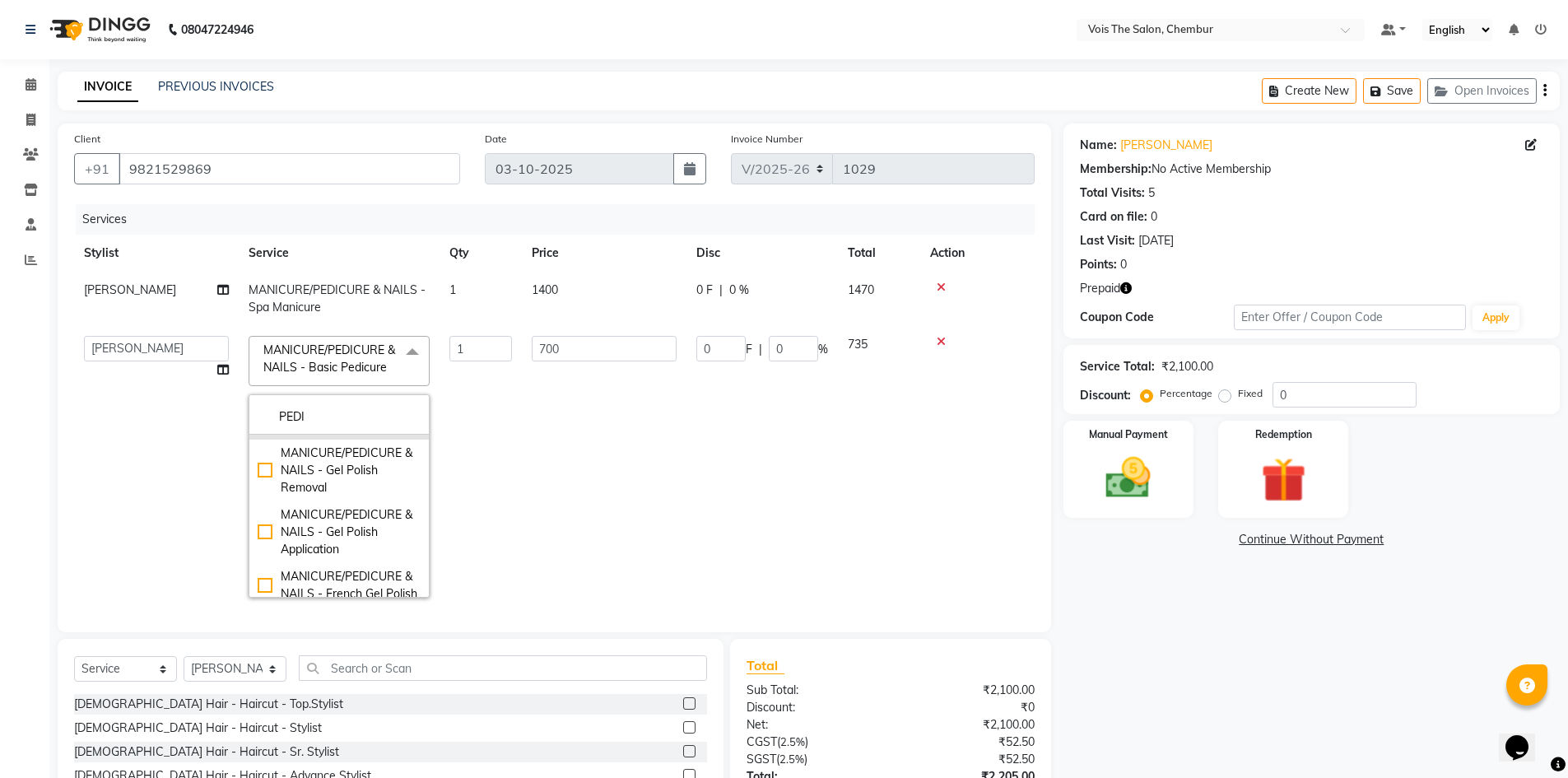
type input "PEDI"
click at [268, 434] on div "MANICURE/PEDICURE & NAILS - Ice Cream Pedicure" at bounding box center [339, 408] width 163 height 51
checkbox input "false"
checkbox input "true"
type input "2000"
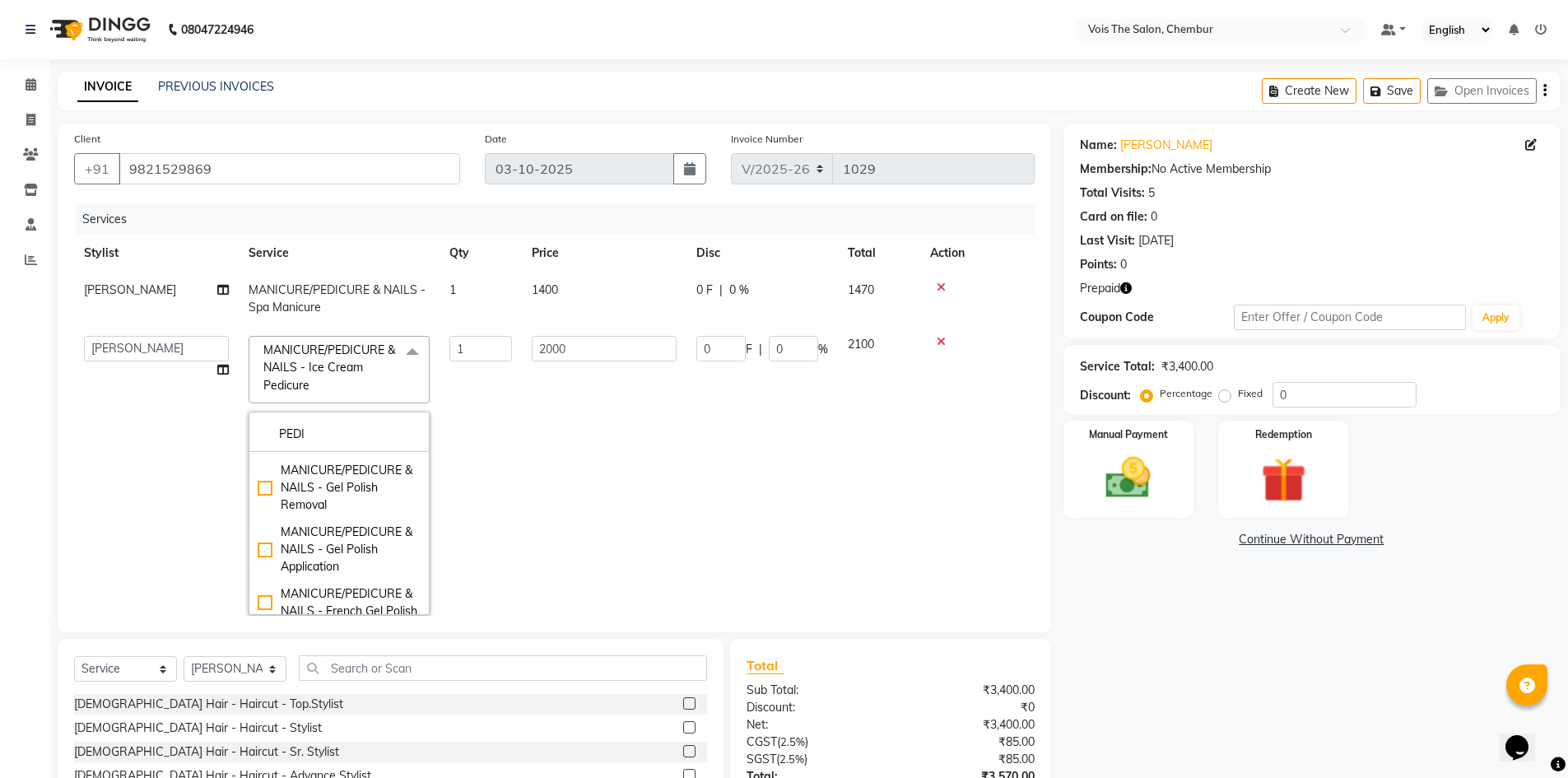
click at [497, 478] on td "1" at bounding box center [479, 475] width 82 height 299
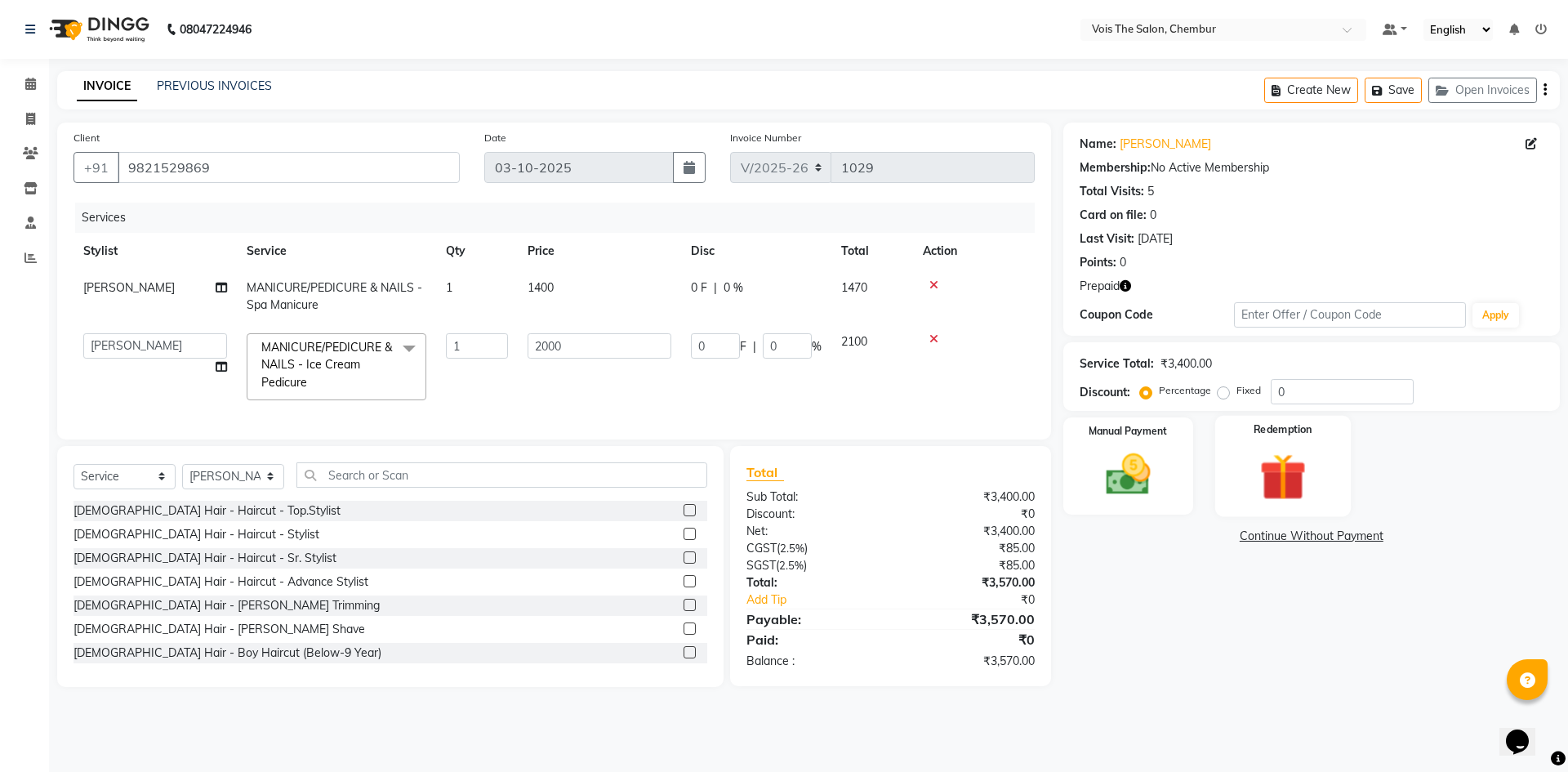
click at [1292, 472] on img at bounding box center [1281, 476] width 76 height 58
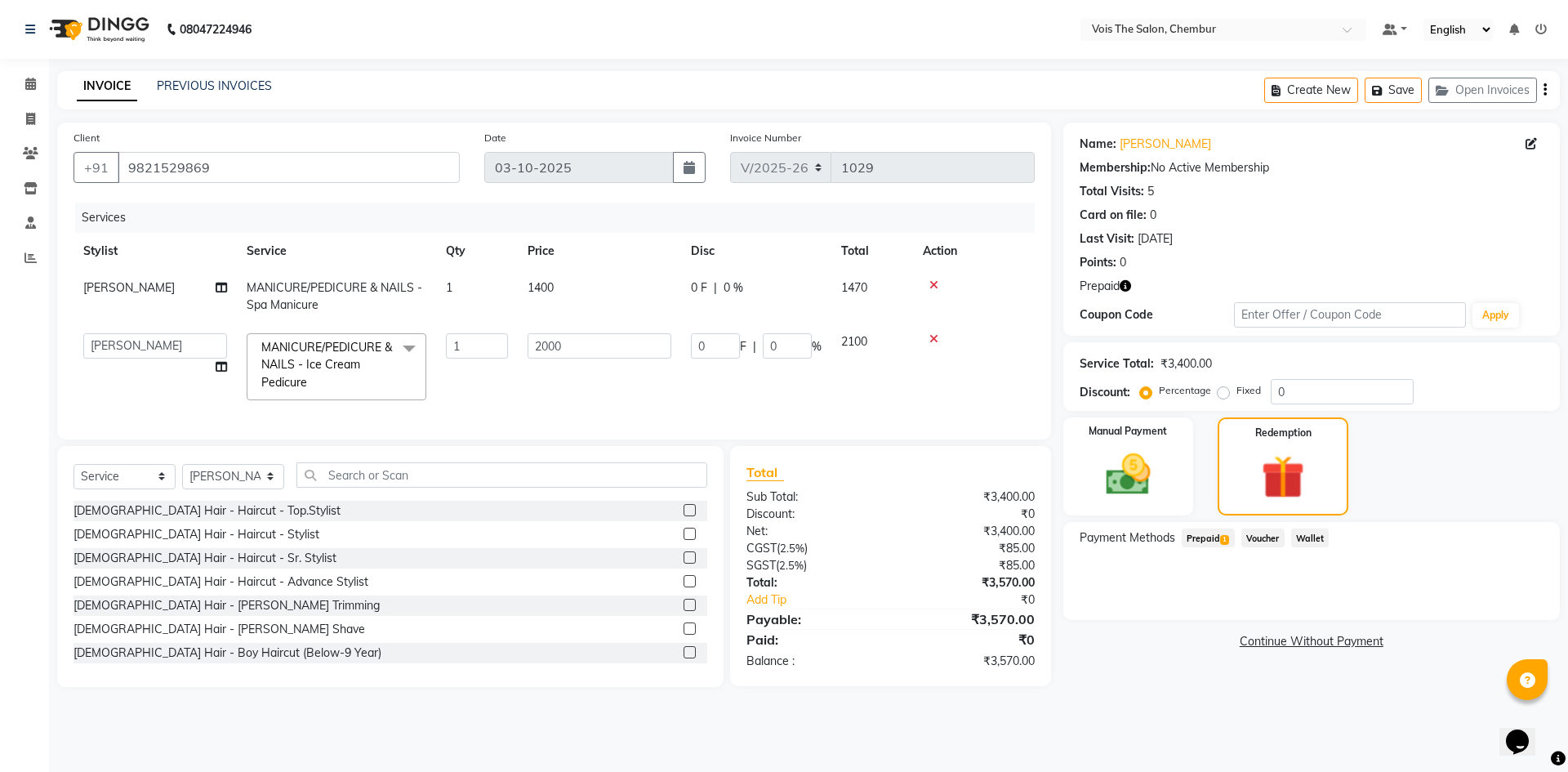
click at [1206, 540] on span "Prepaid 1" at bounding box center [1208, 537] width 53 height 19
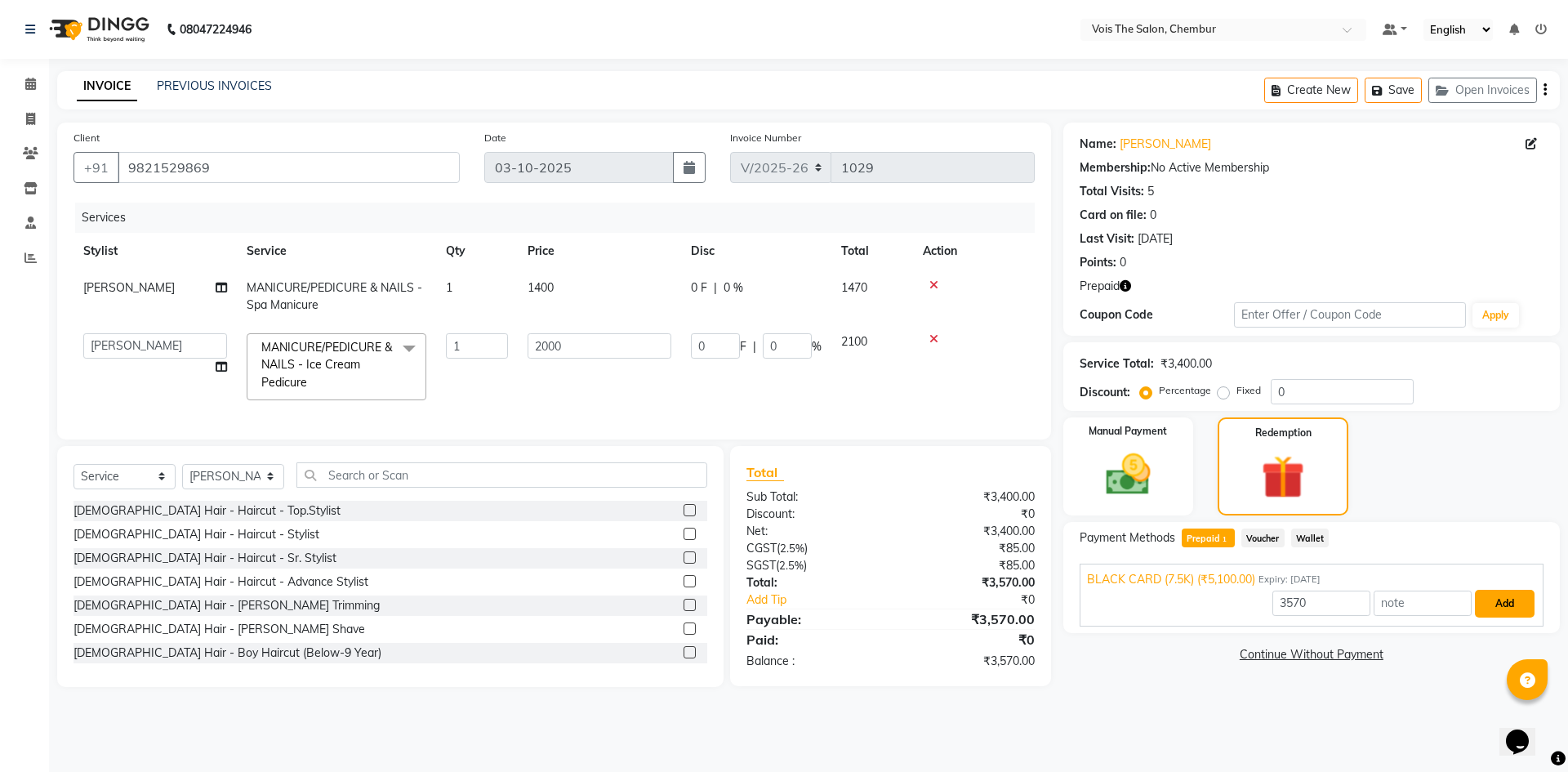
click at [1490, 609] on button "Add" at bounding box center [1504, 603] width 60 height 27
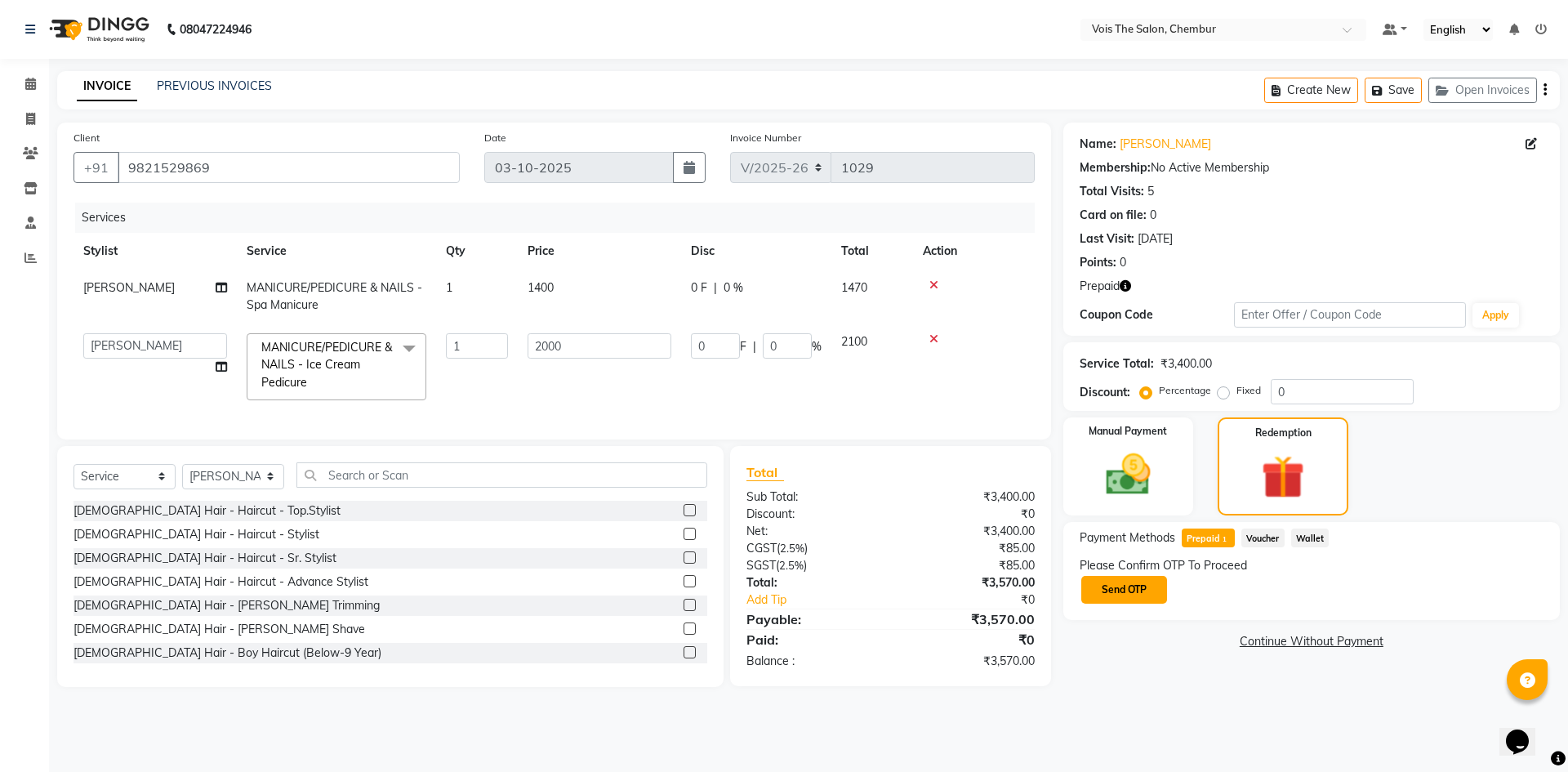
click at [1144, 587] on button "Send OTP" at bounding box center [1124, 590] width 85 height 27
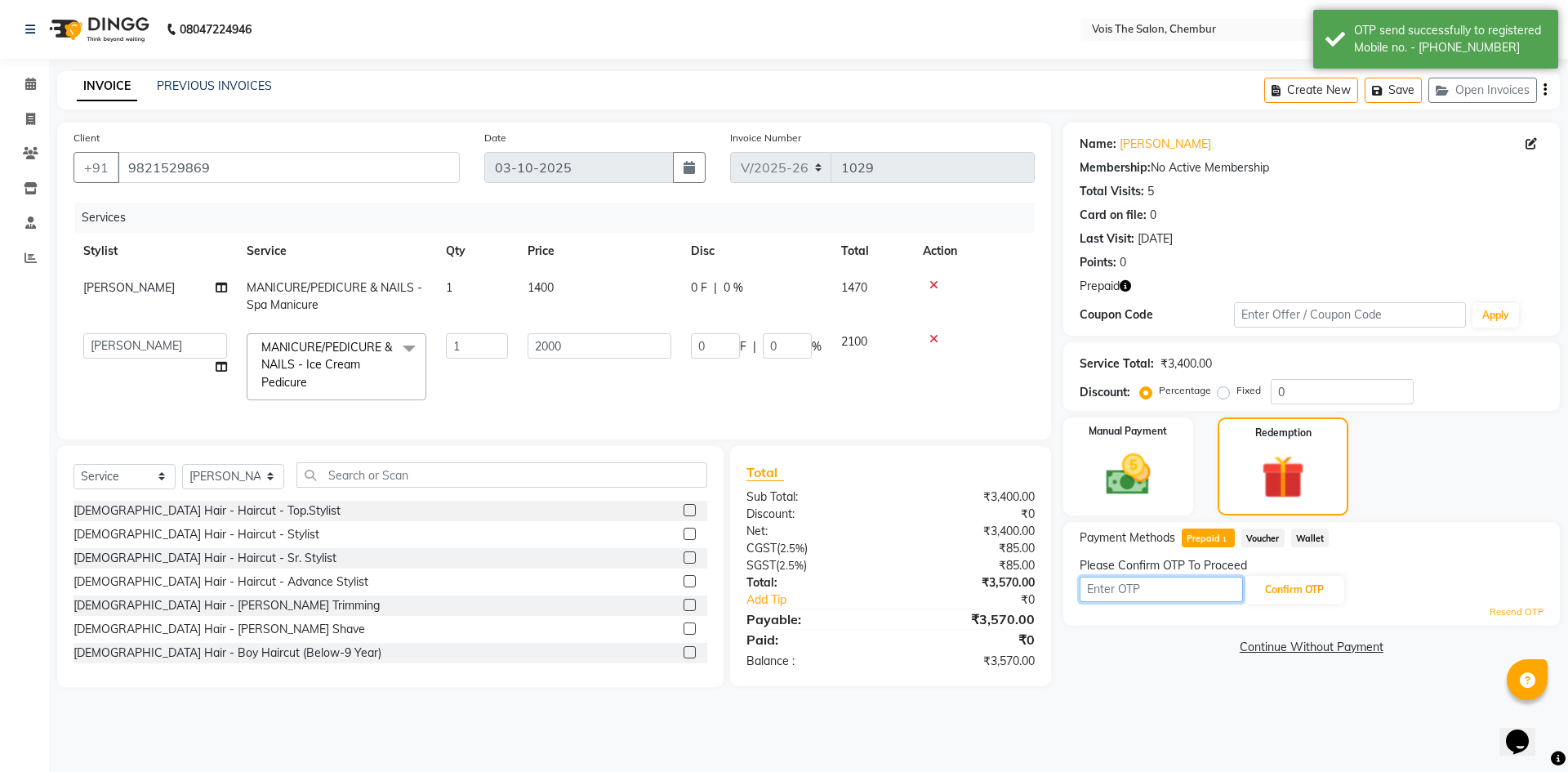
click at [1144, 587] on input "text" at bounding box center [1161, 590] width 163 height 26
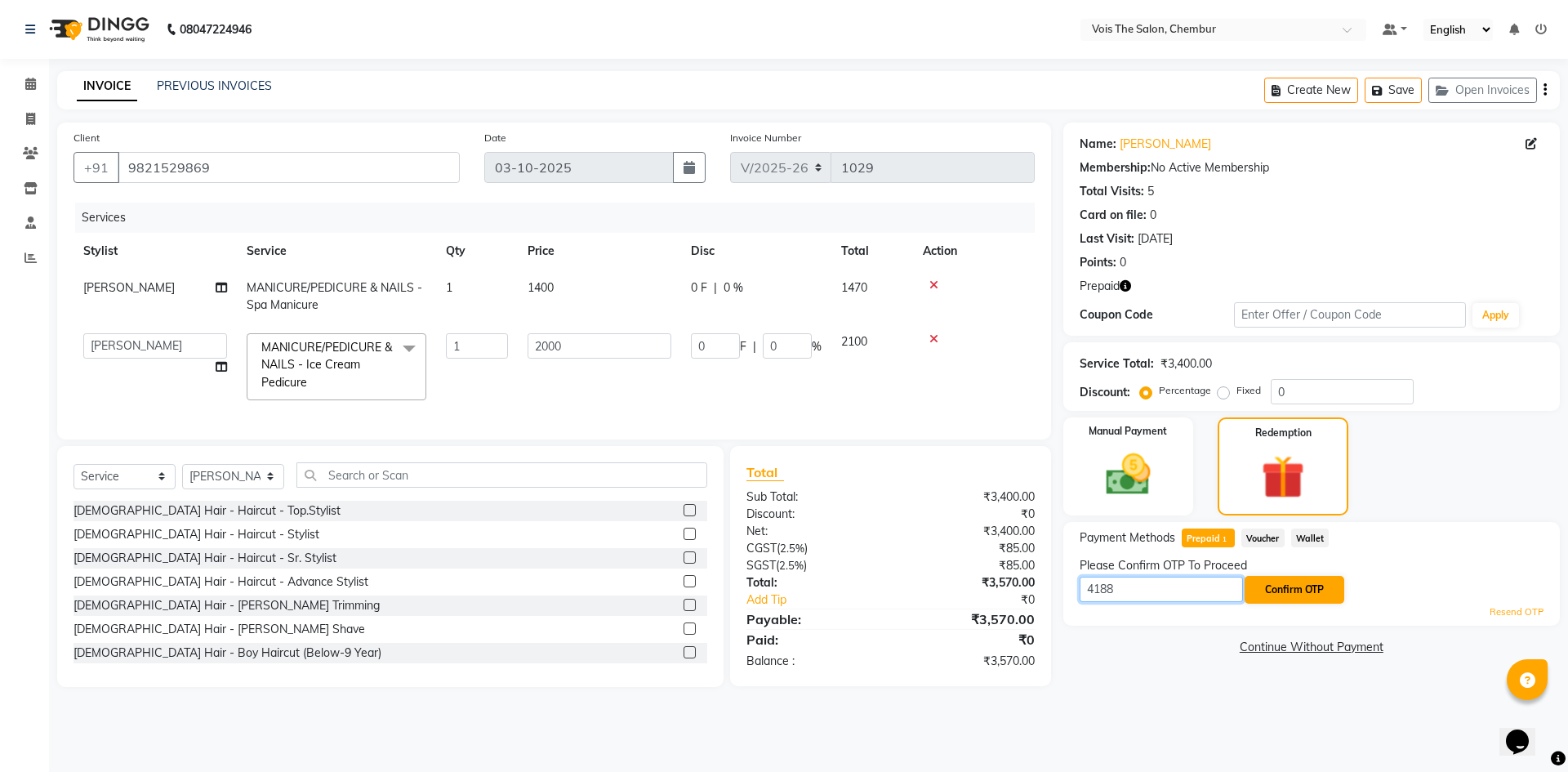
type input "4188"
click at [1307, 587] on button "Confirm OTP" at bounding box center [1294, 590] width 100 height 27
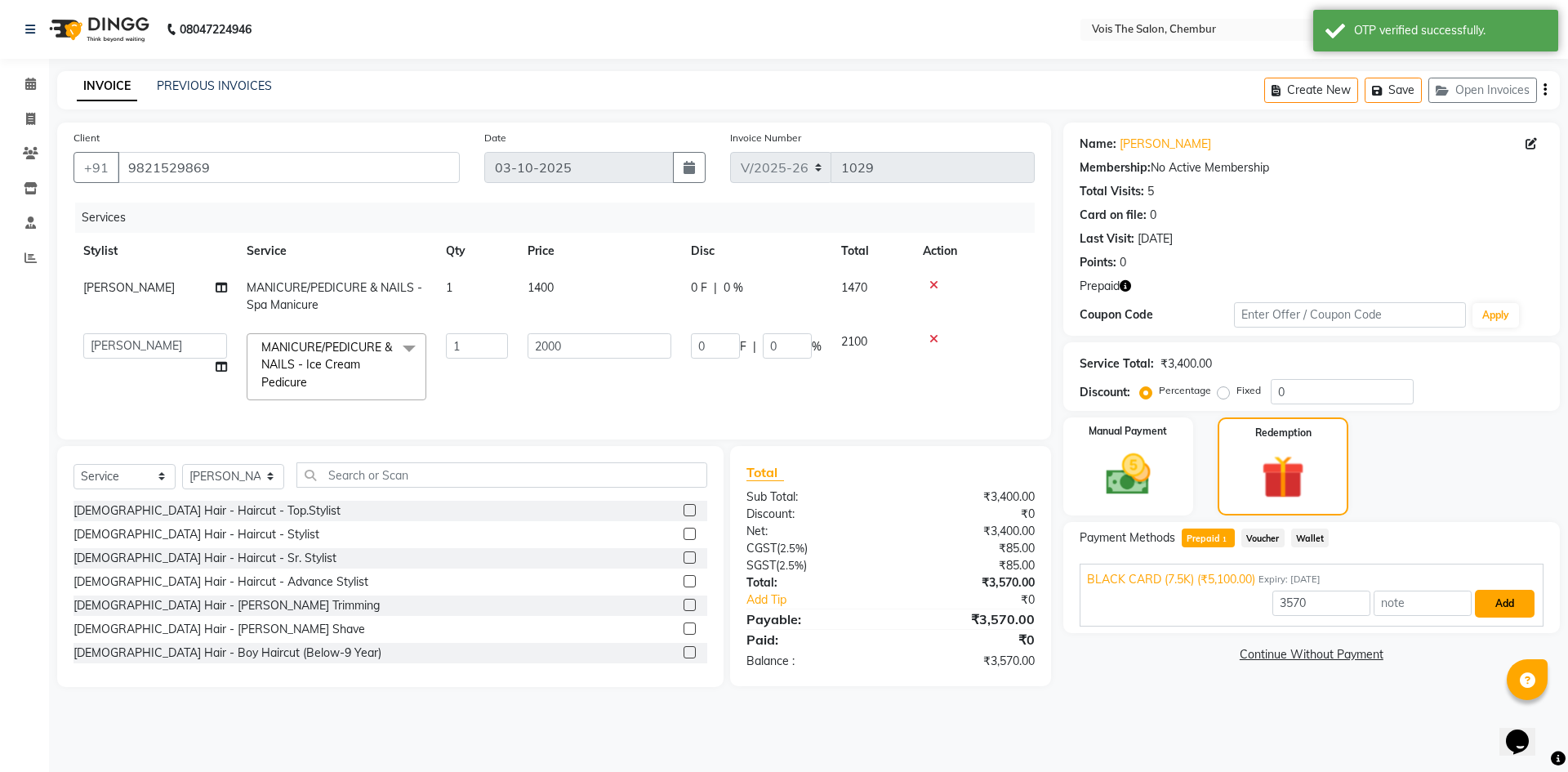
click at [1527, 602] on button "Add" at bounding box center [1504, 603] width 60 height 27
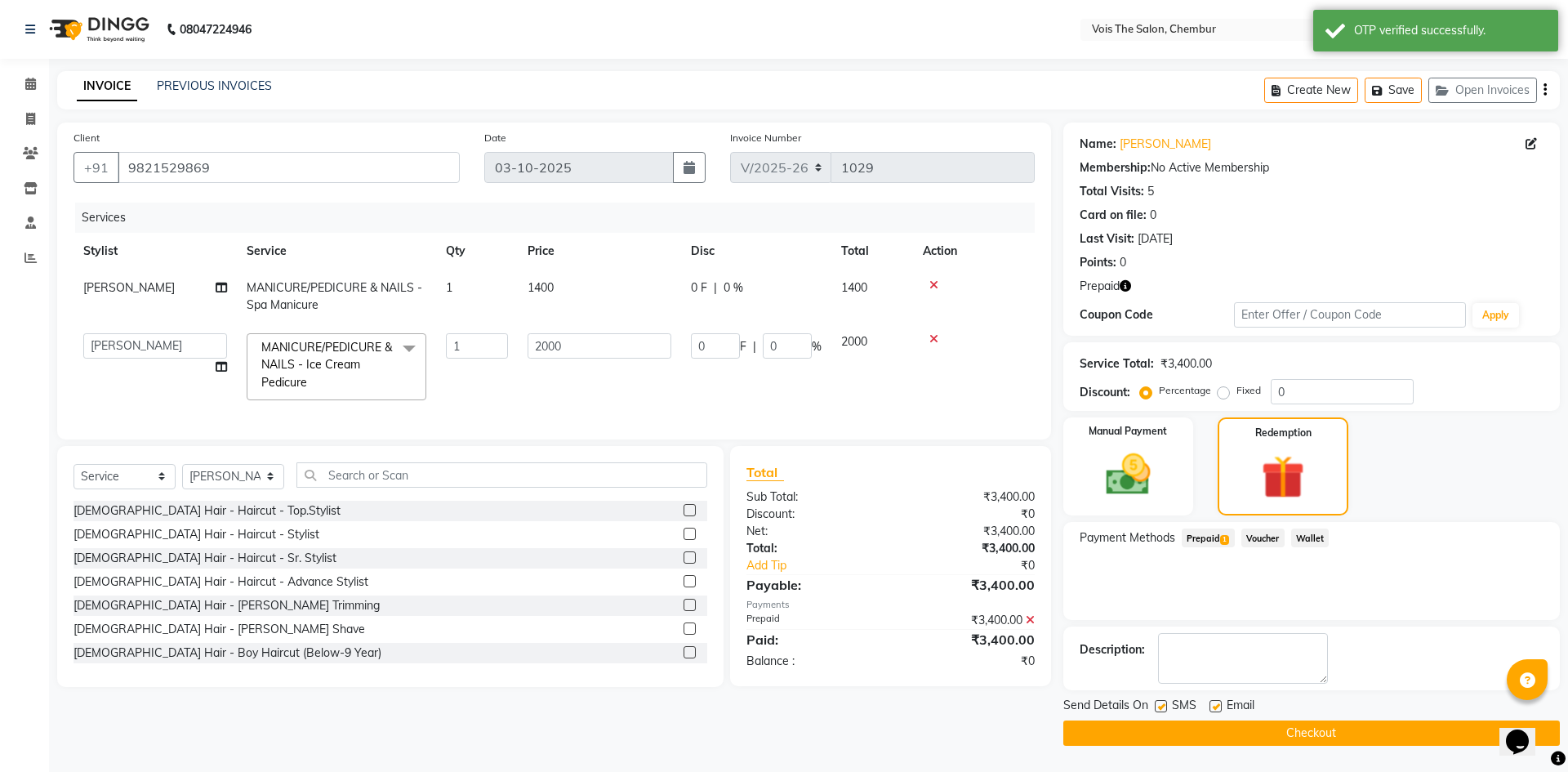
click at [1259, 738] on button "Checkout" at bounding box center [1312, 733] width 497 height 26
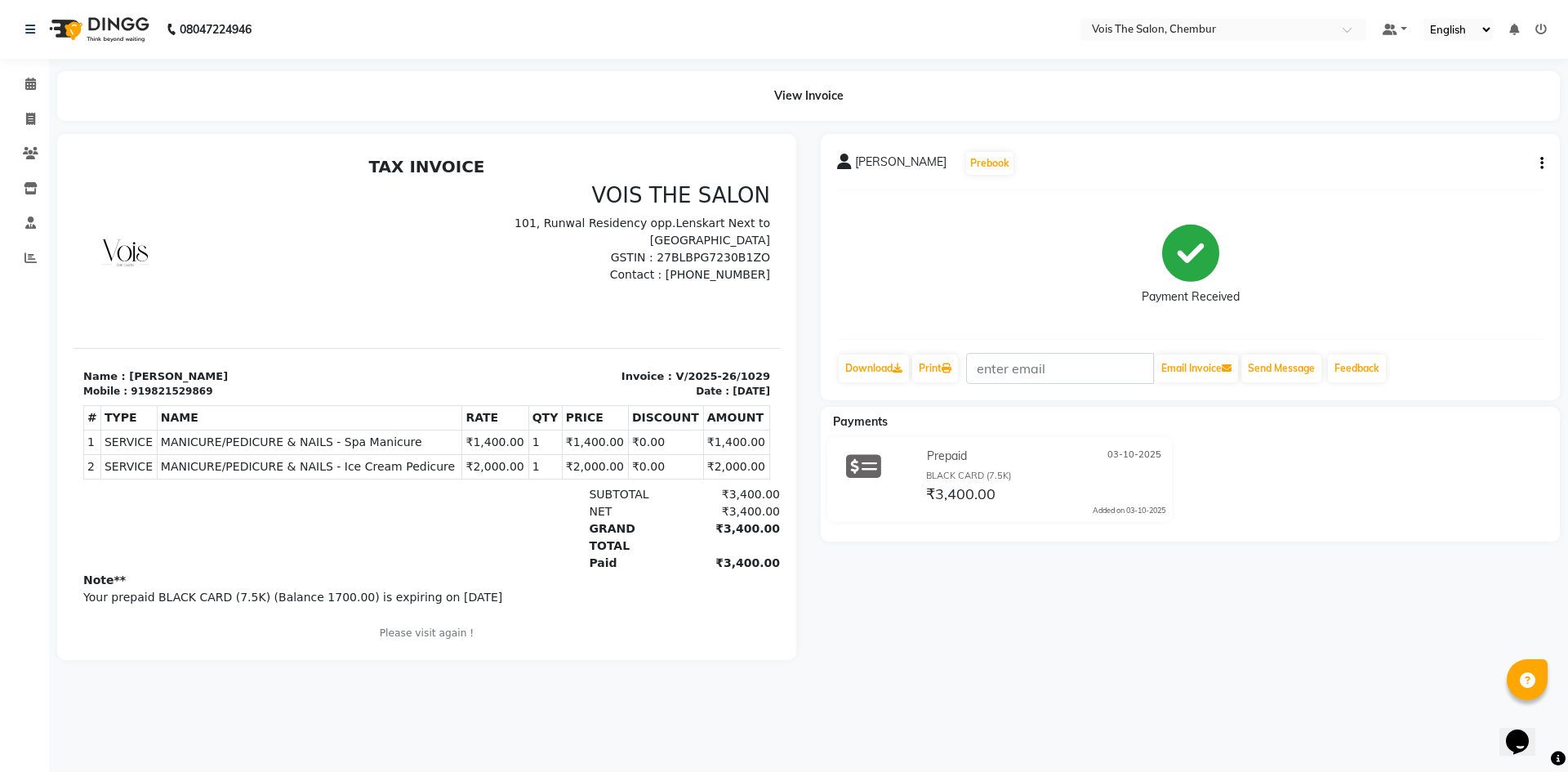
click at [101, 30] on img at bounding box center [97, 29] width 112 height 46
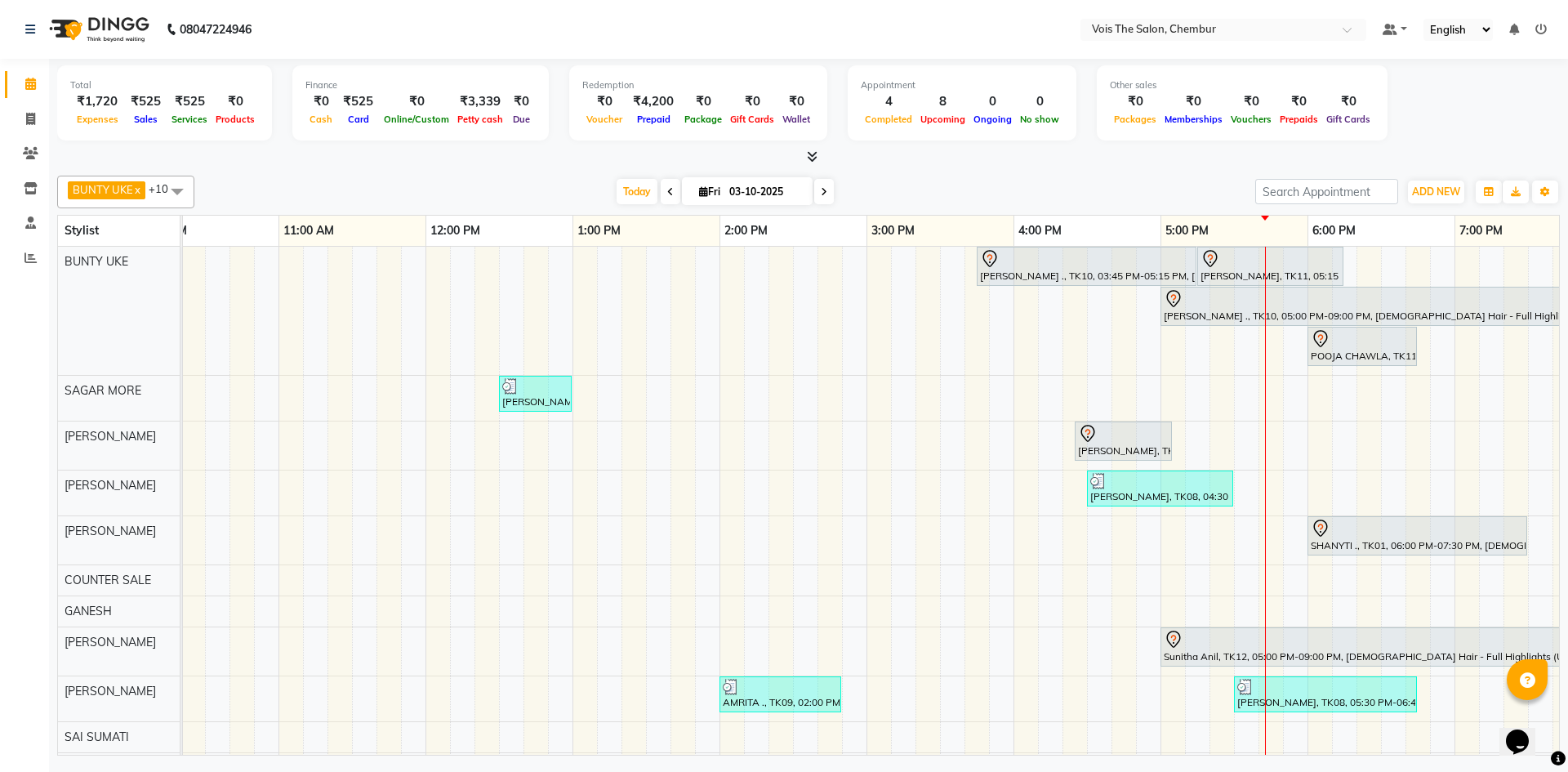
click at [1279, 391] on div "[PERSON_NAME] ., TK10, 03:45 PM-05:15 PM, [DEMOGRAPHIC_DATA] Hair - Roots Touch…" at bounding box center [939, 514] width 2205 height 537
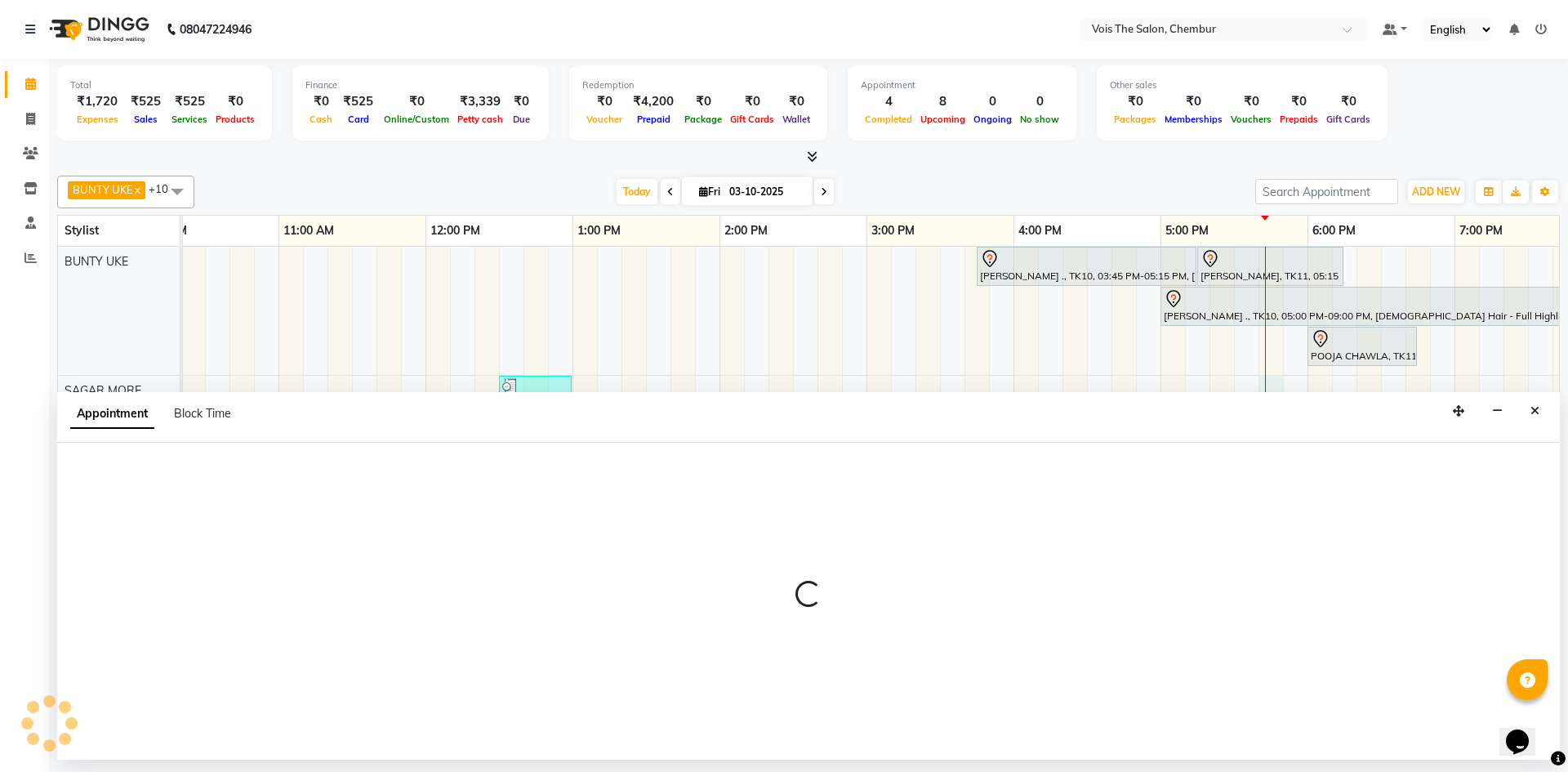
select select "79152"
select select "tentative"
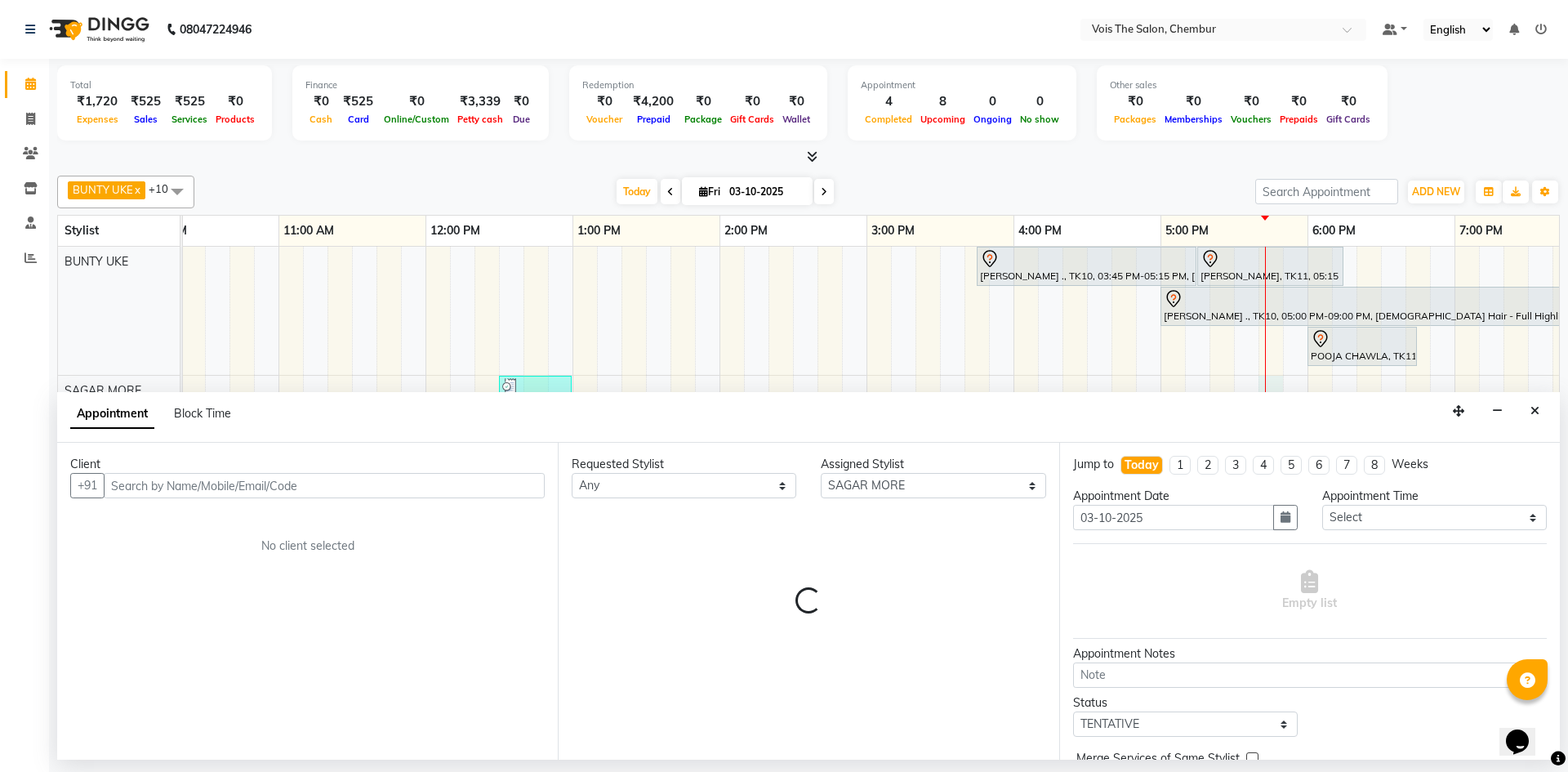
click at [338, 492] on input "text" at bounding box center [324, 486] width 441 height 26
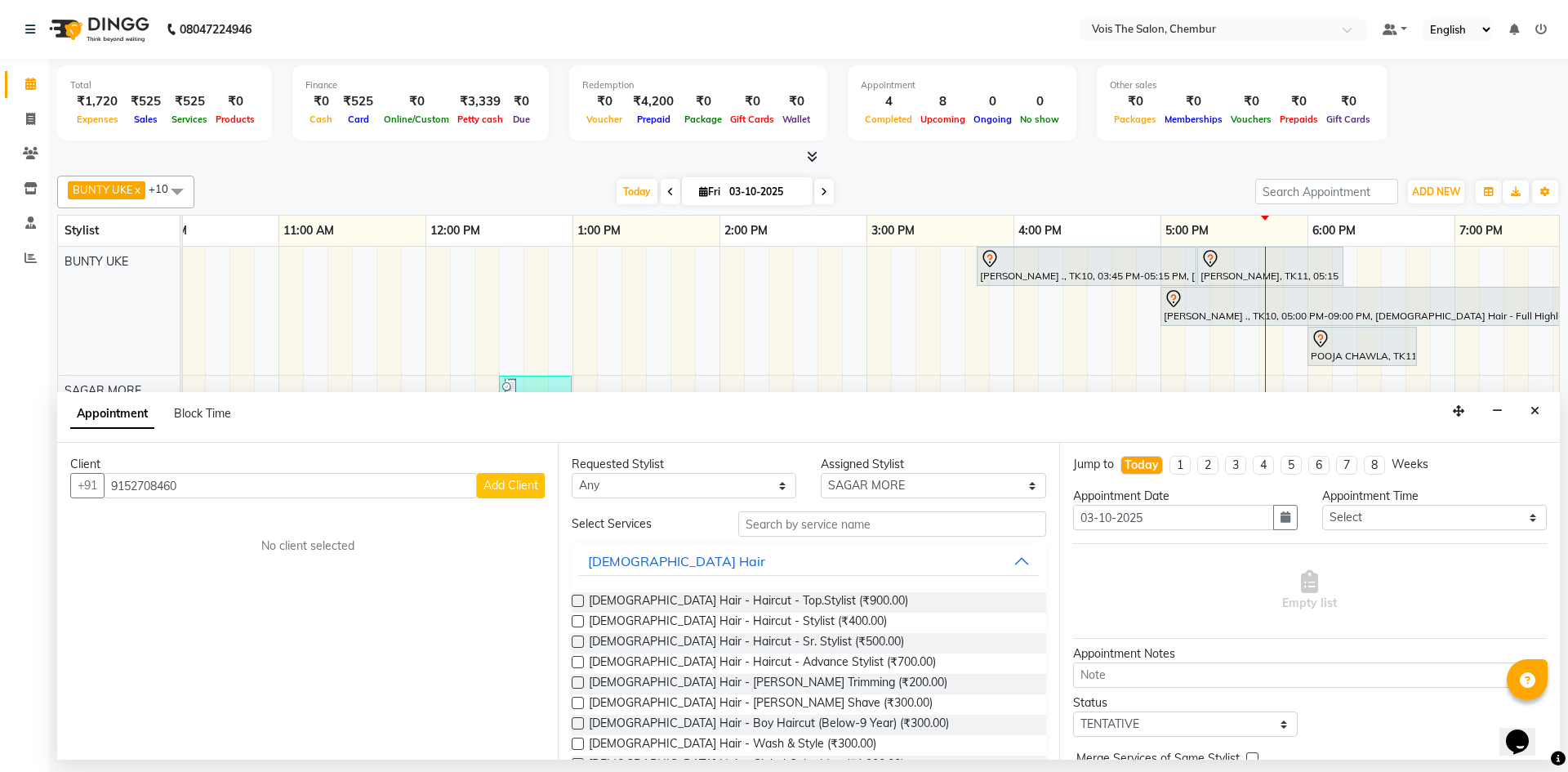
type input "9152708460"
click at [500, 491] on span "Add Client" at bounding box center [511, 485] width 55 height 15
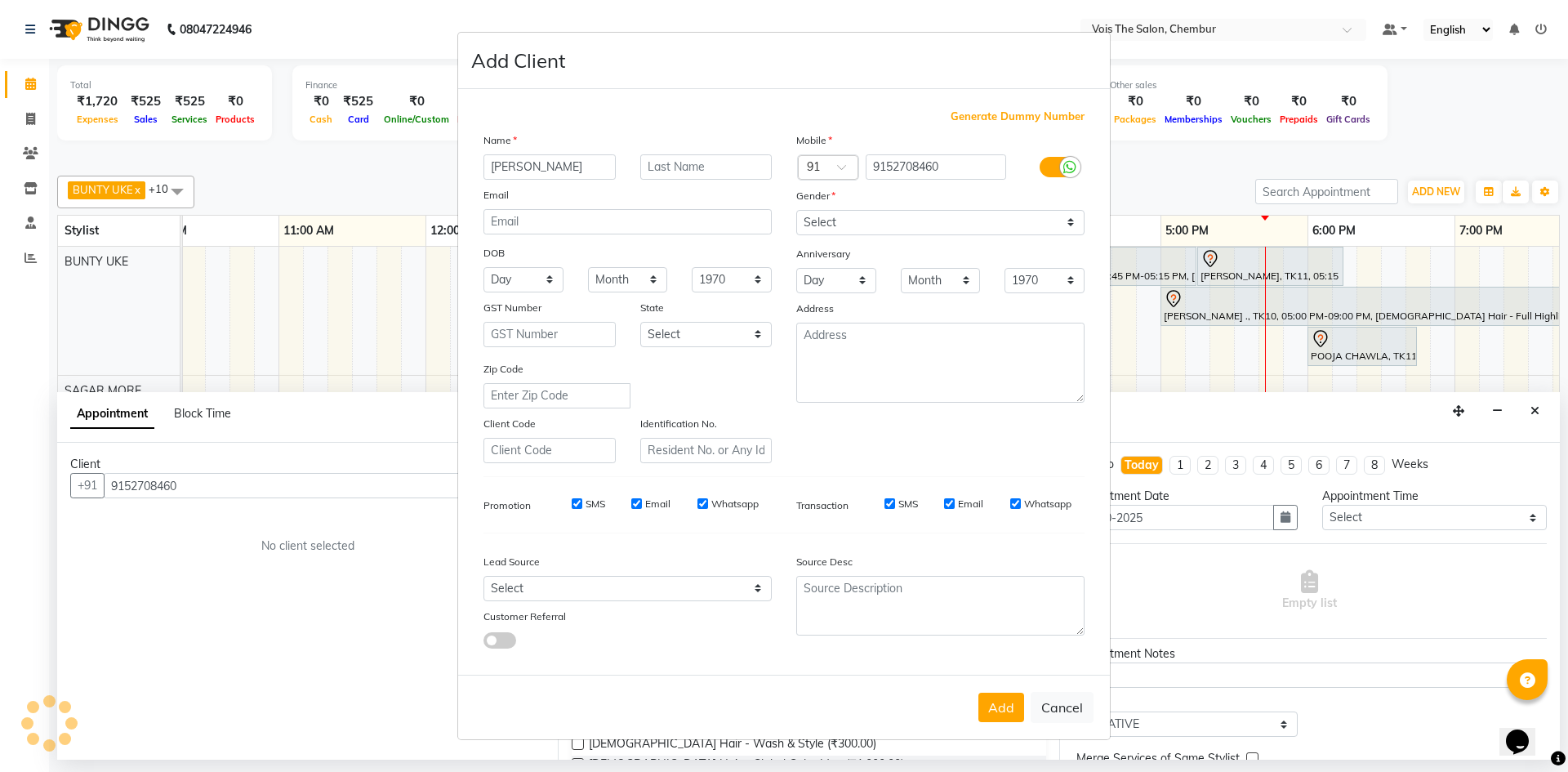
type input "[PERSON_NAME]"
click at [664, 158] on input "text" at bounding box center [706, 167] width 132 height 26
type input "."
click at [898, 227] on select "Select [DEMOGRAPHIC_DATA] [DEMOGRAPHIC_DATA] Other Prefer Not To Say" at bounding box center [940, 223] width 288 height 26
select select "[DEMOGRAPHIC_DATA]"
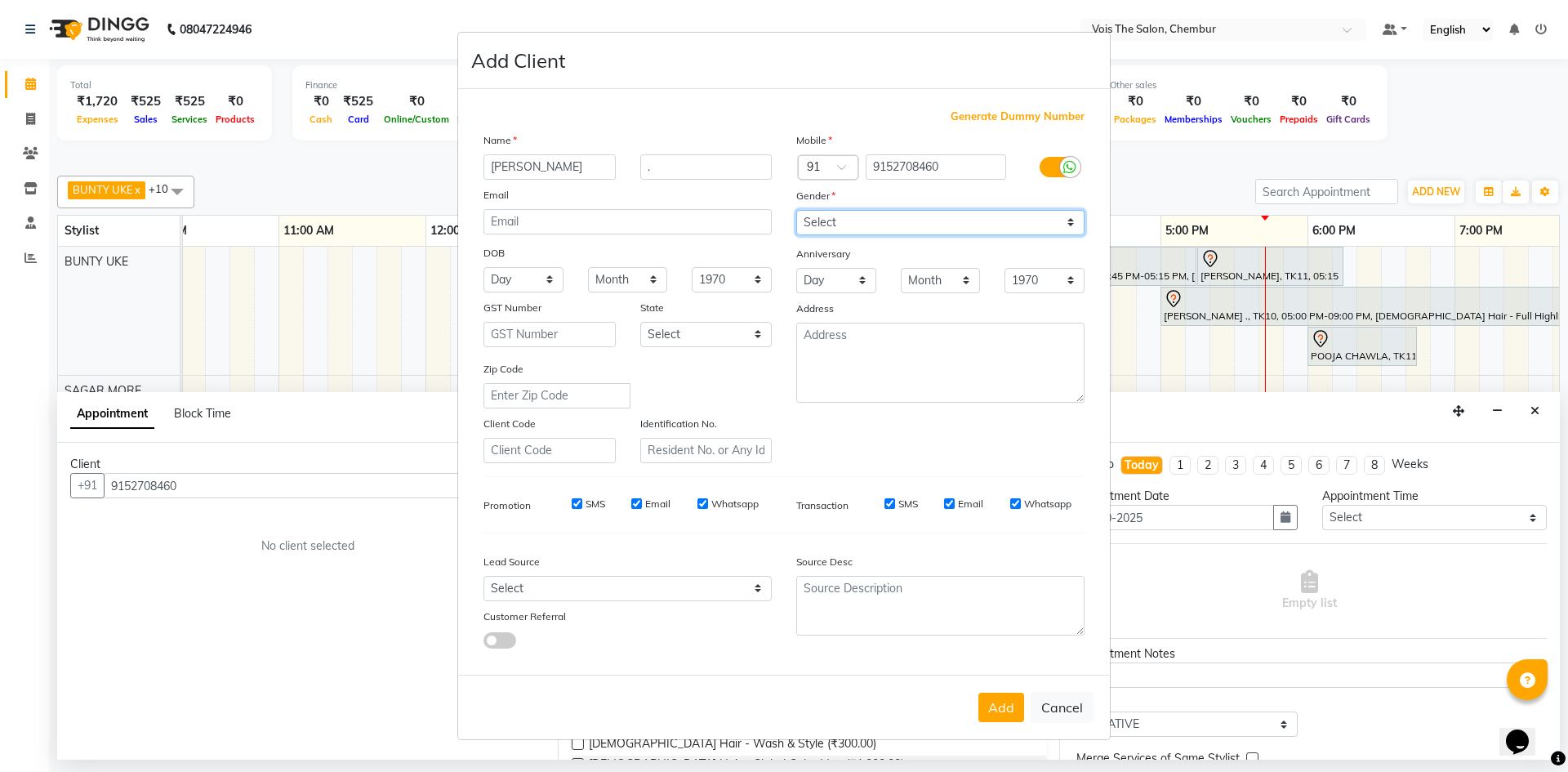
click at [796, 210] on select "Select [DEMOGRAPHIC_DATA] [DEMOGRAPHIC_DATA] Other Prefer Not To Say" at bounding box center [940, 223] width 288 height 26
click at [1013, 714] on button "Add" at bounding box center [1001, 707] width 46 height 29
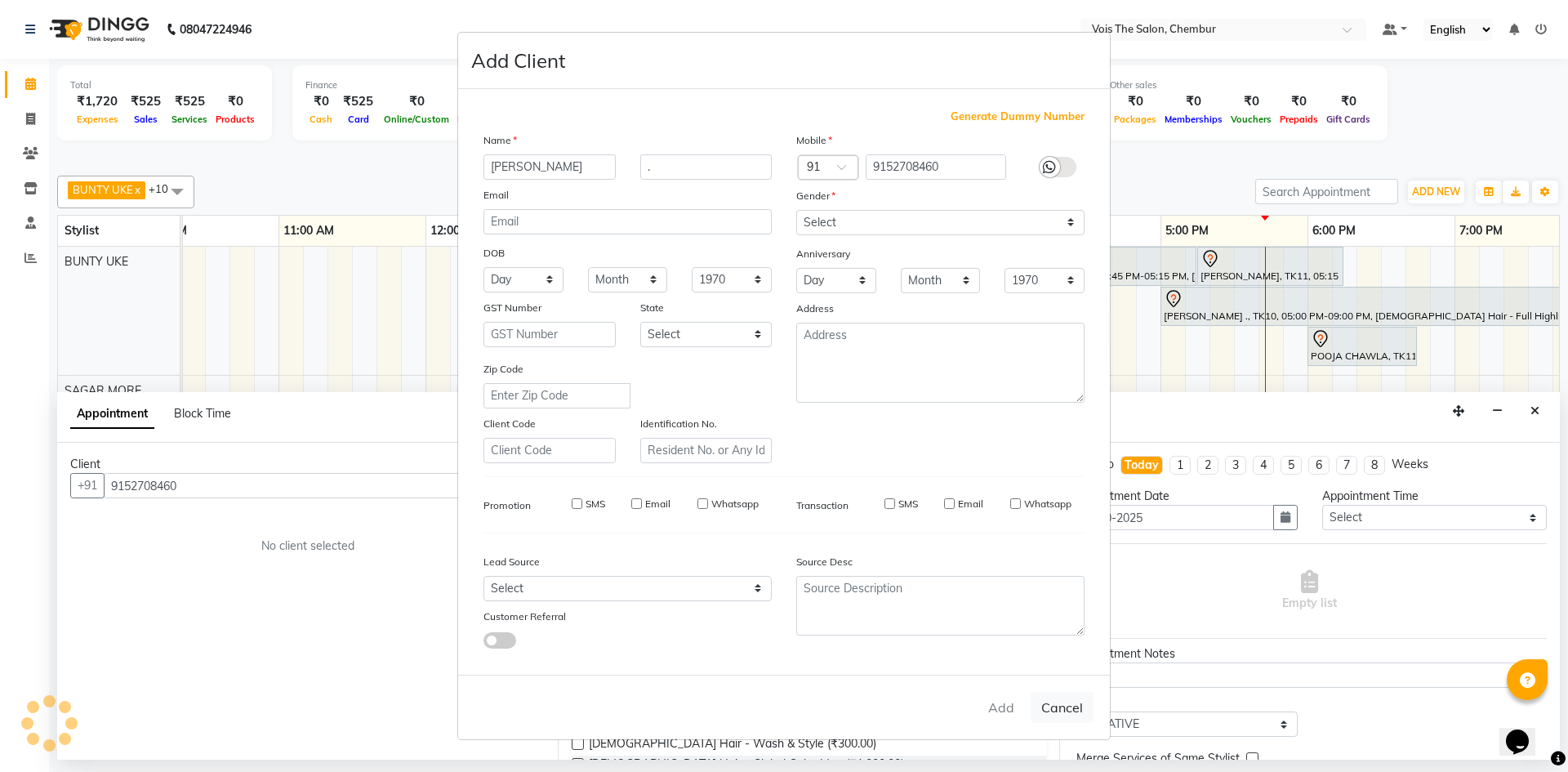
select select
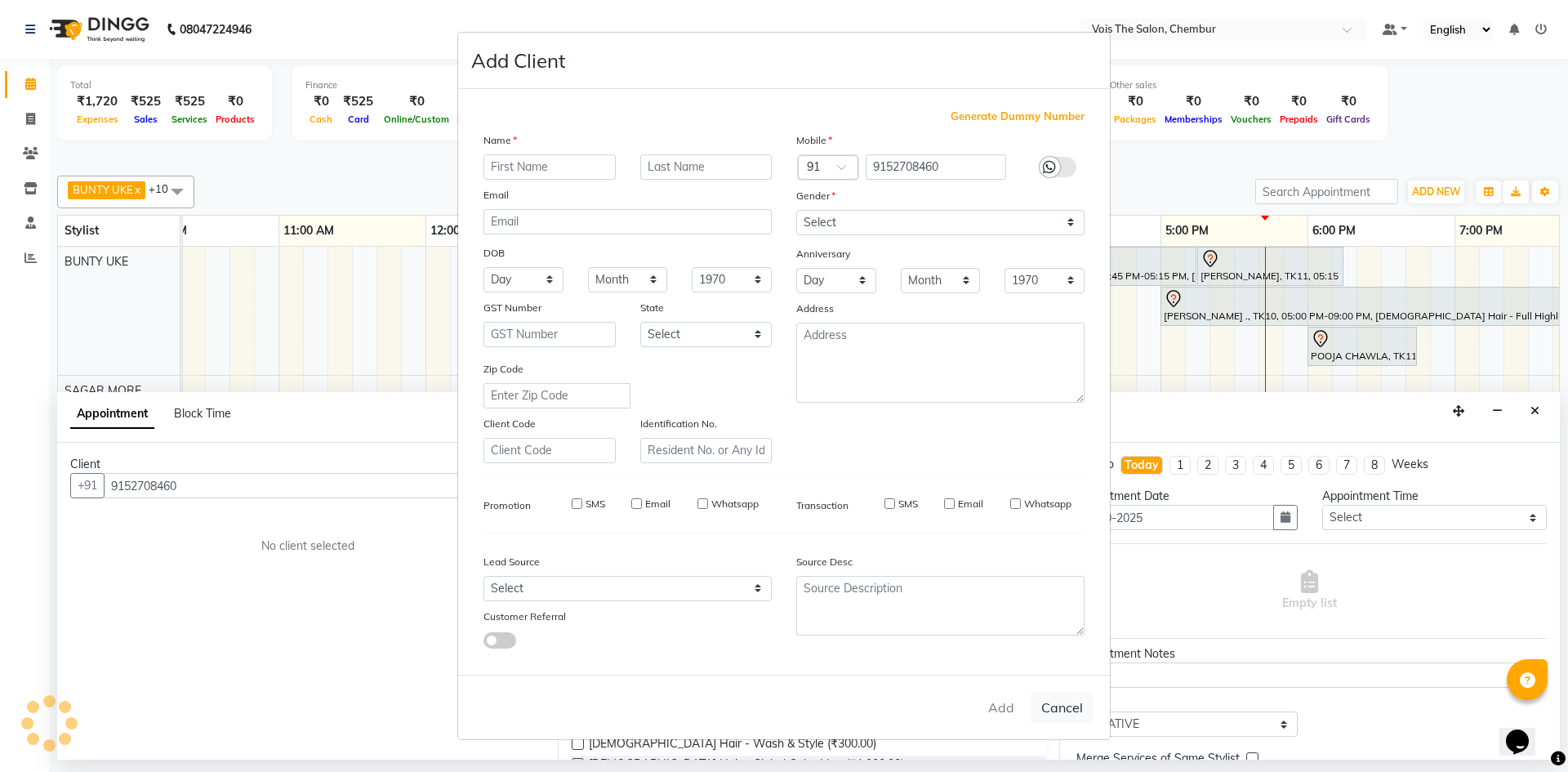
select select
checkbox input "false"
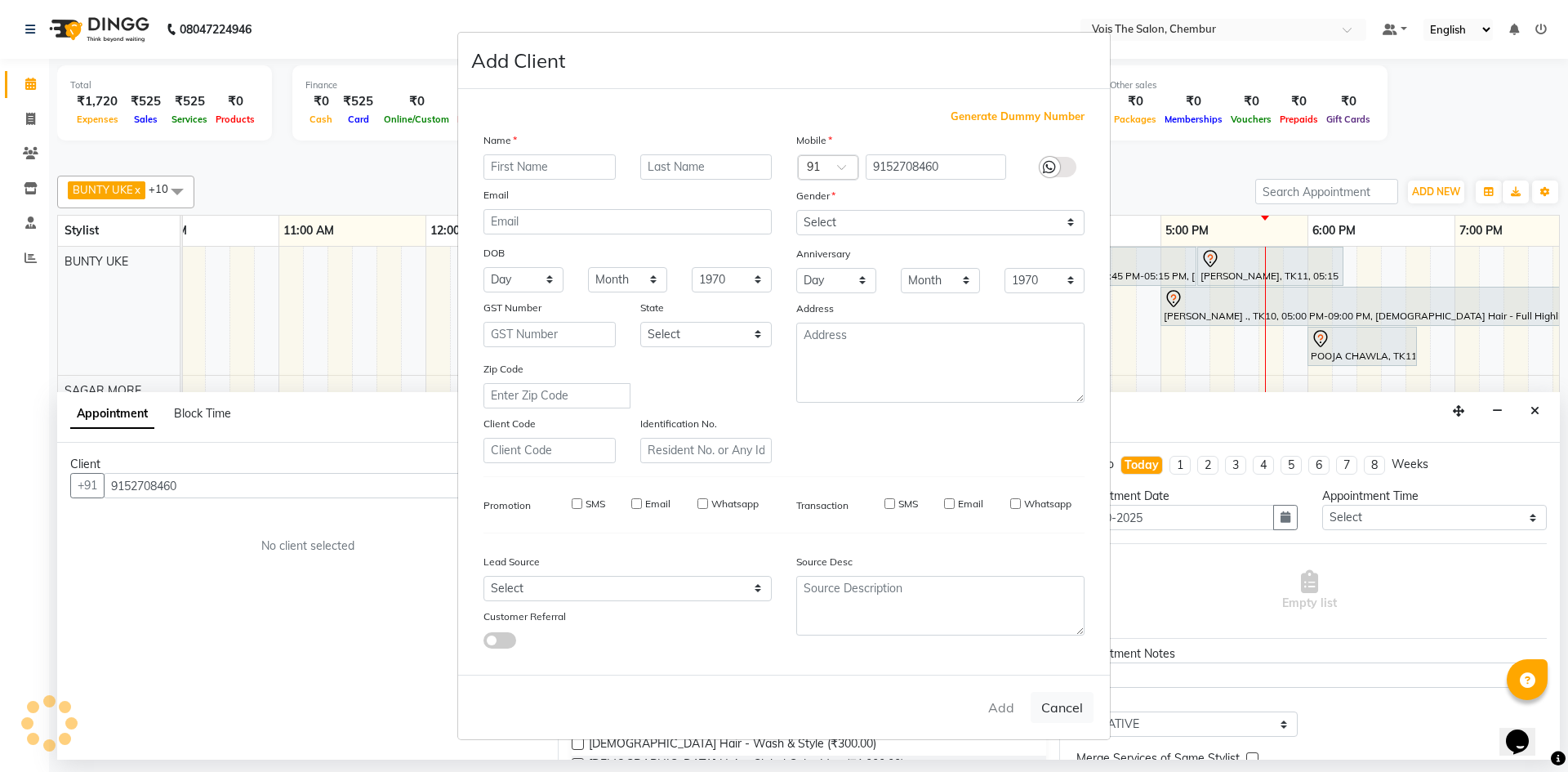
checkbox input "false"
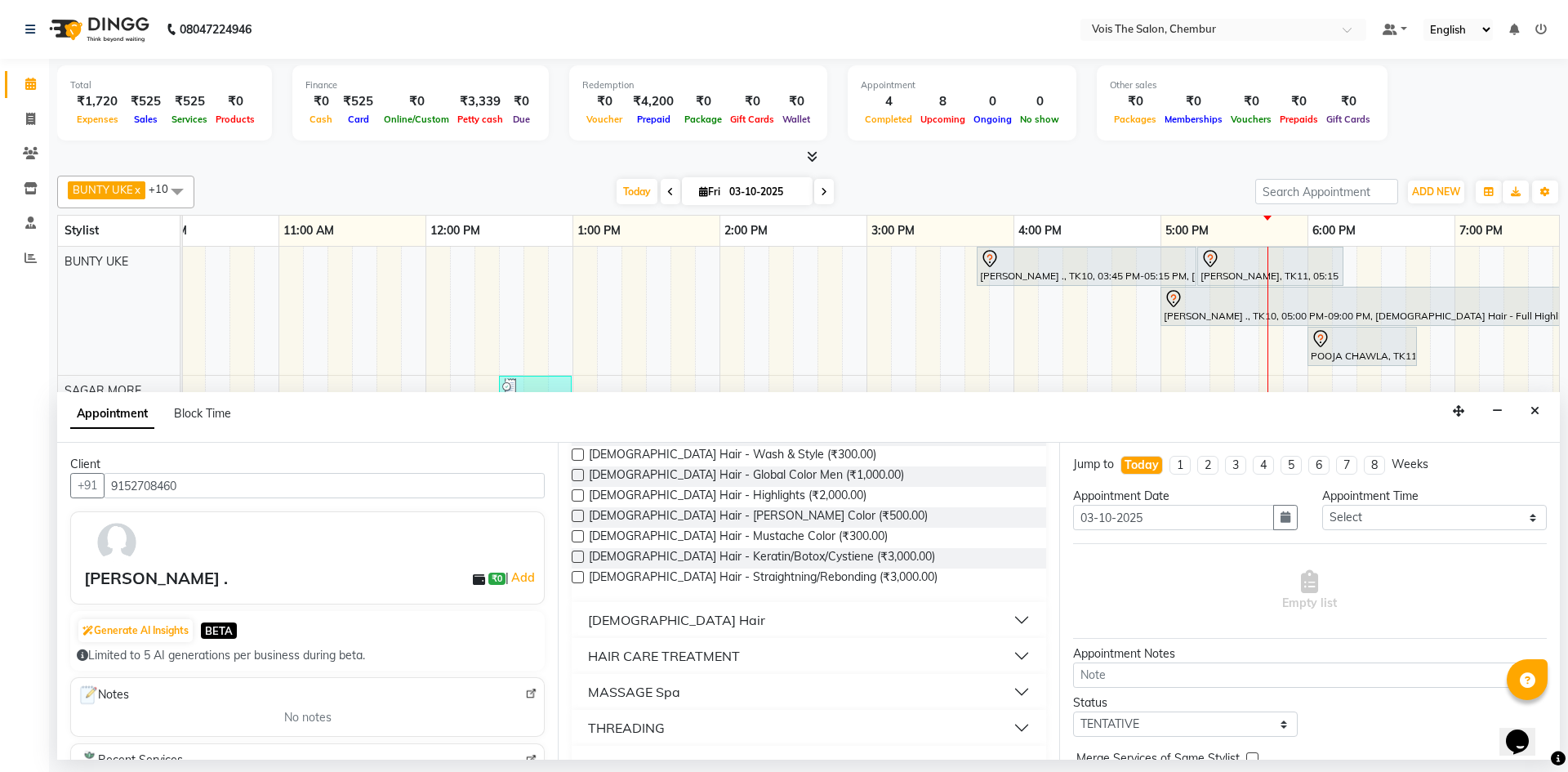
scroll to position [288, 0]
click at [744, 611] on button "[DEMOGRAPHIC_DATA] Hair" at bounding box center [808, 621] width 460 height 29
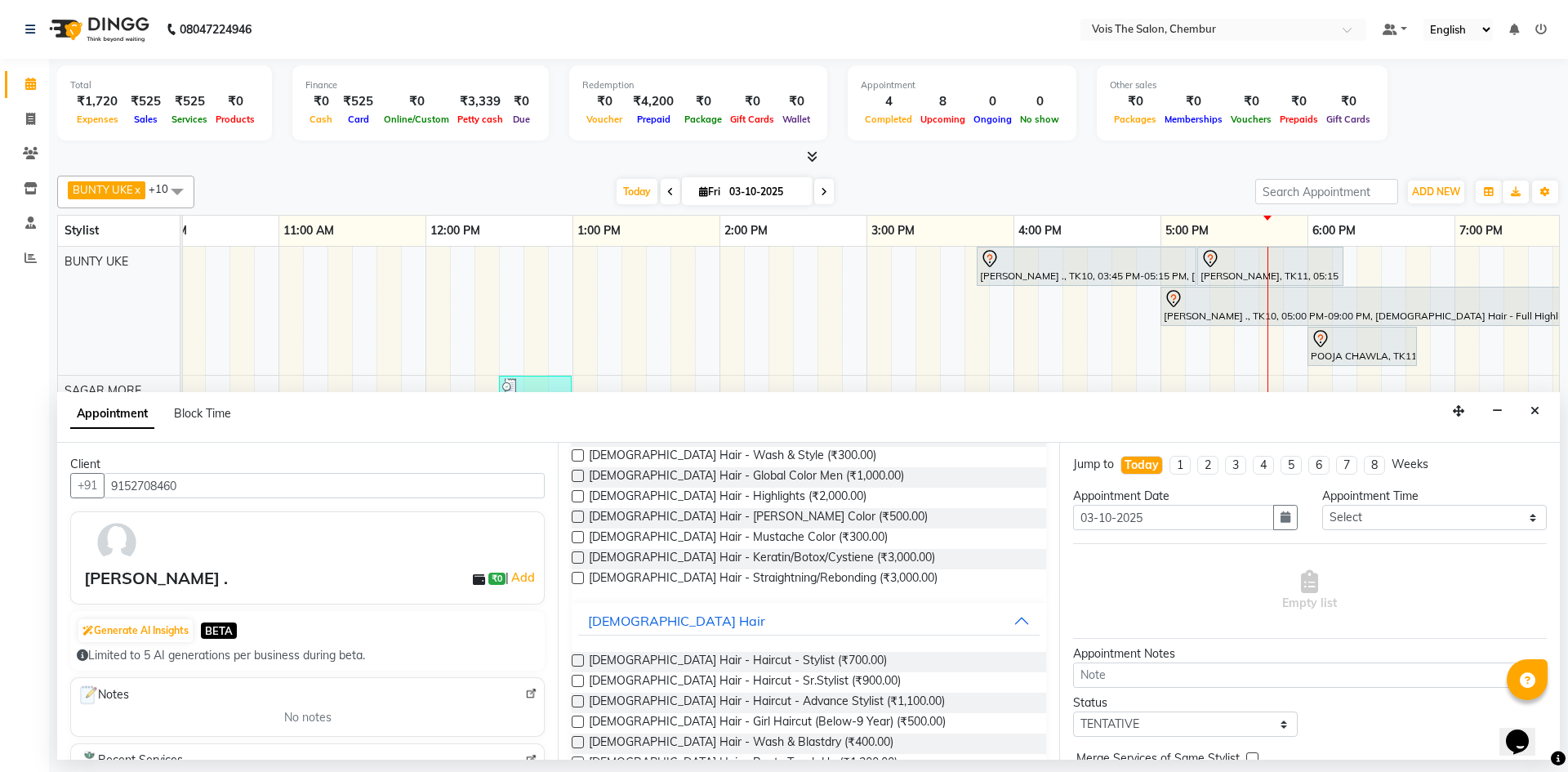
click at [579, 662] on label at bounding box center [578, 660] width 12 height 12
click at [579, 662] on input "checkbox" at bounding box center [577, 661] width 11 height 11
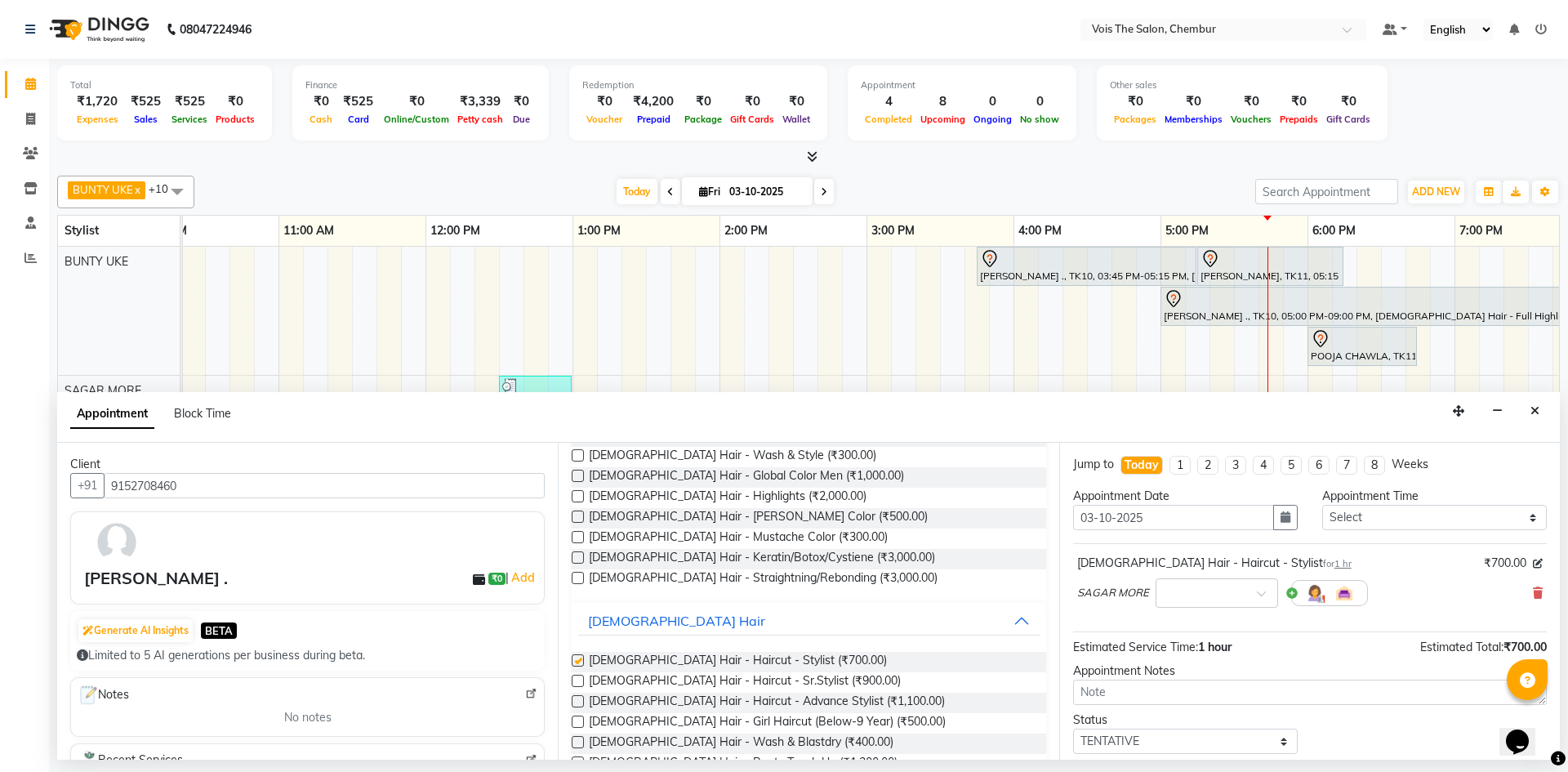
checkbox input "false"
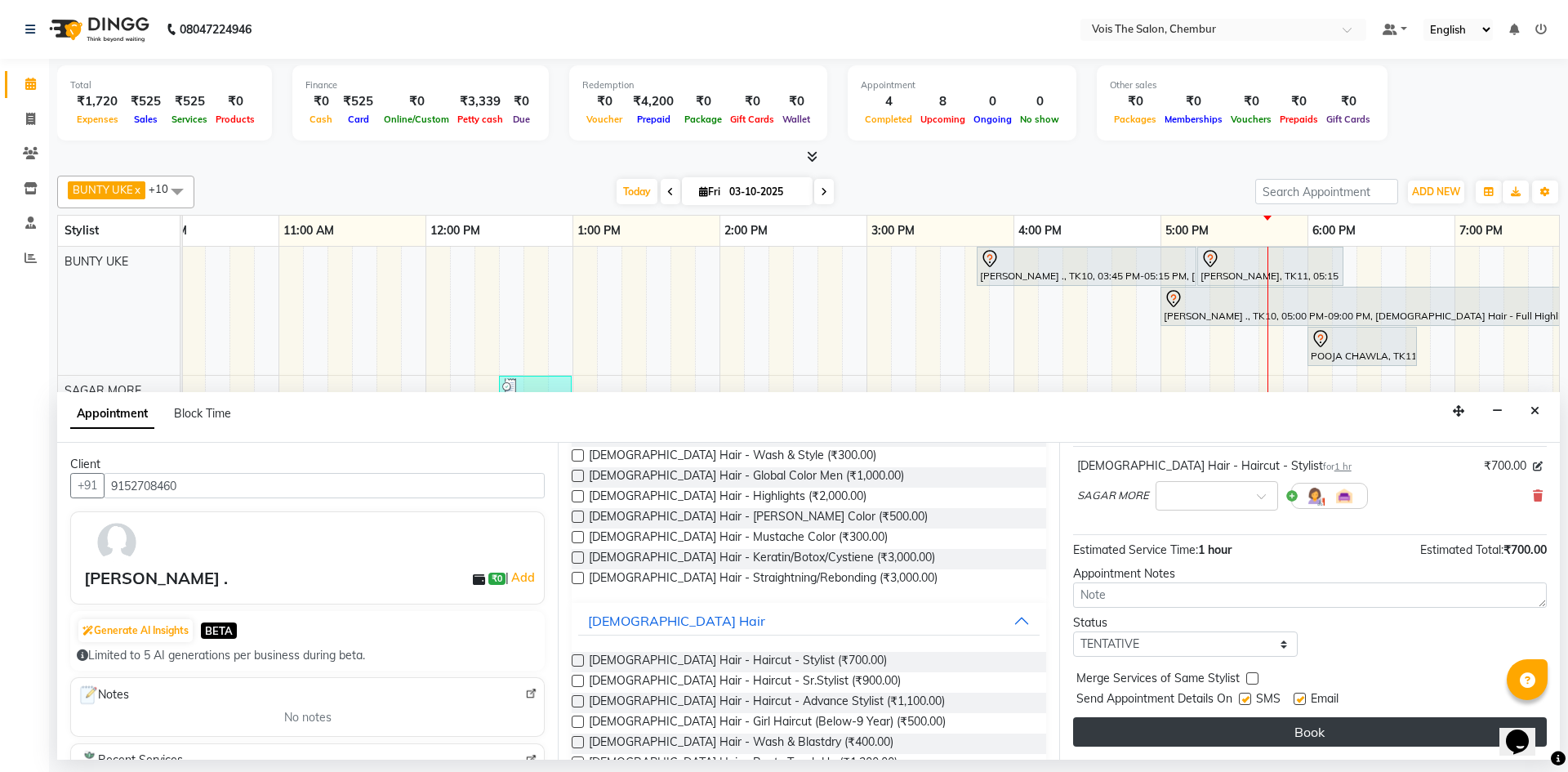
click at [1165, 718] on button "Book" at bounding box center [1310, 732] width 474 height 29
